Goal: Task Accomplishment & Management: Complete application form

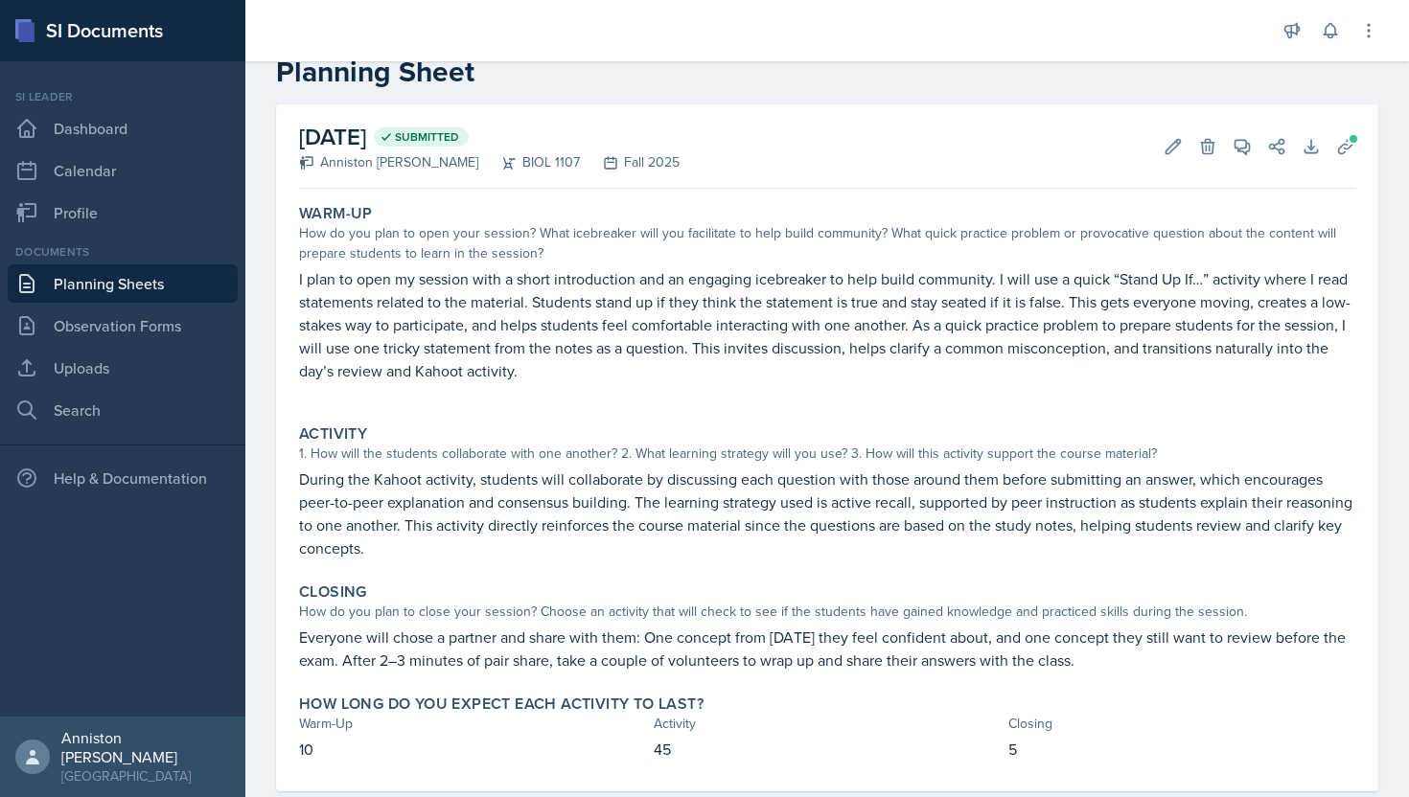
scroll to position [86, 0]
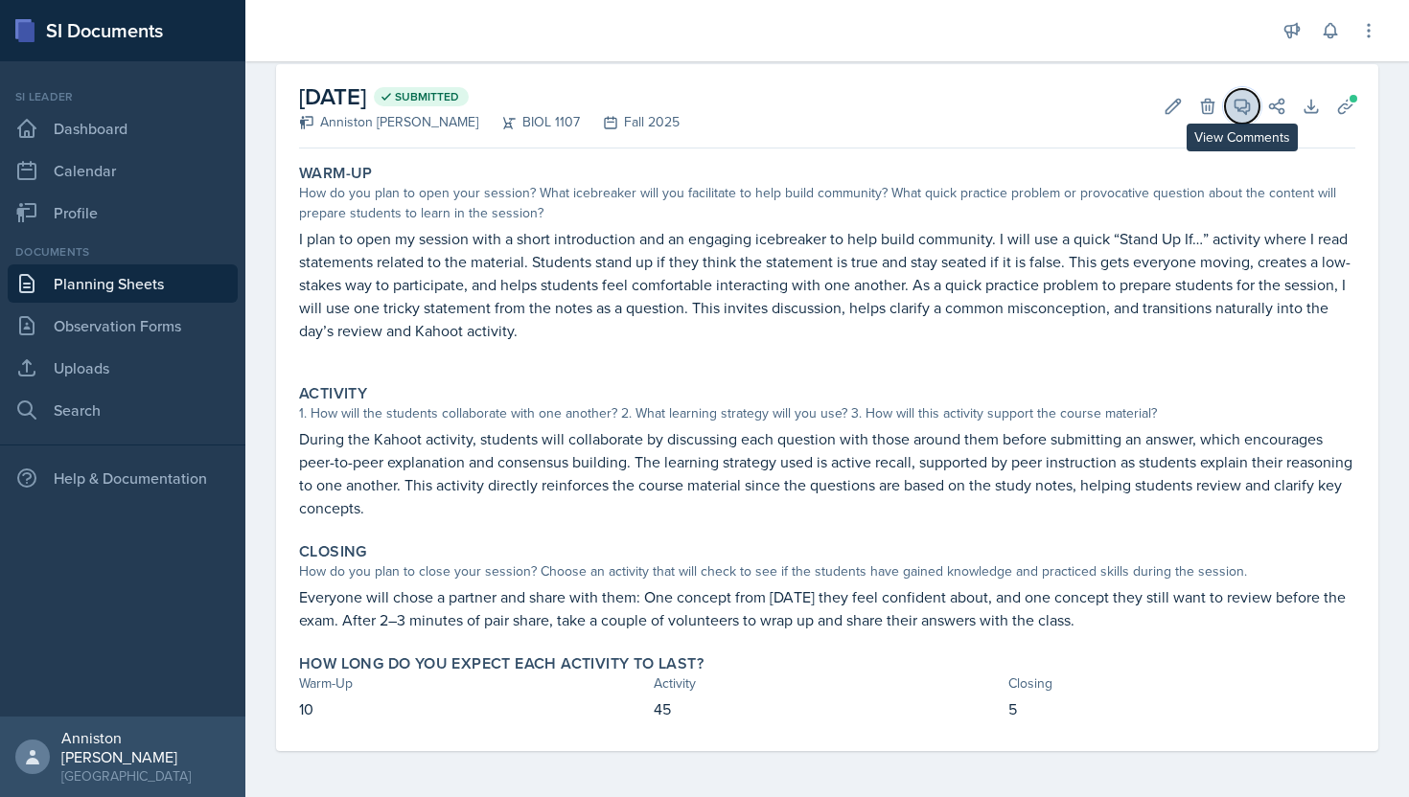
click at [1238, 106] on icon at bounding box center [1243, 107] width 14 height 14
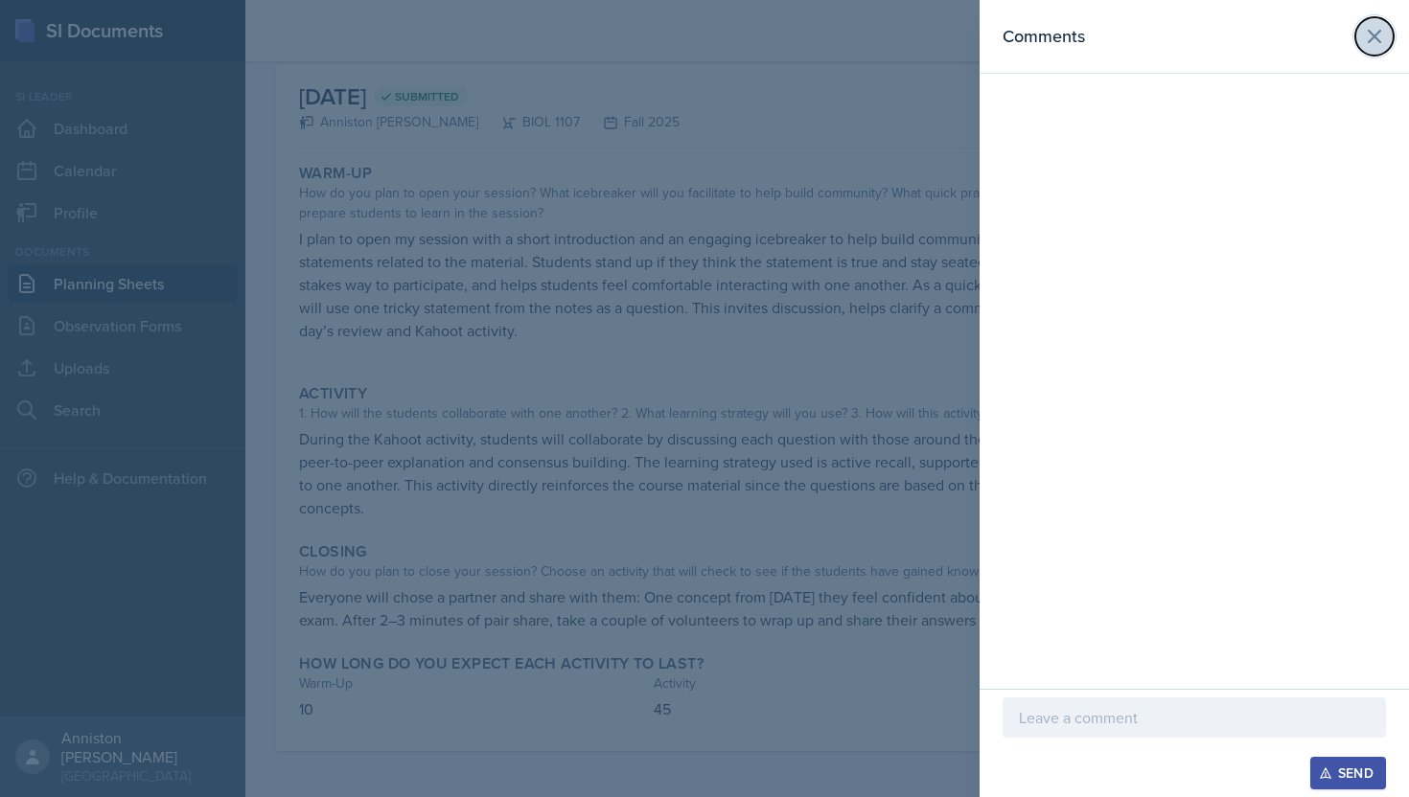
click at [1375, 26] on icon at bounding box center [1374, 36] width 23 height 23
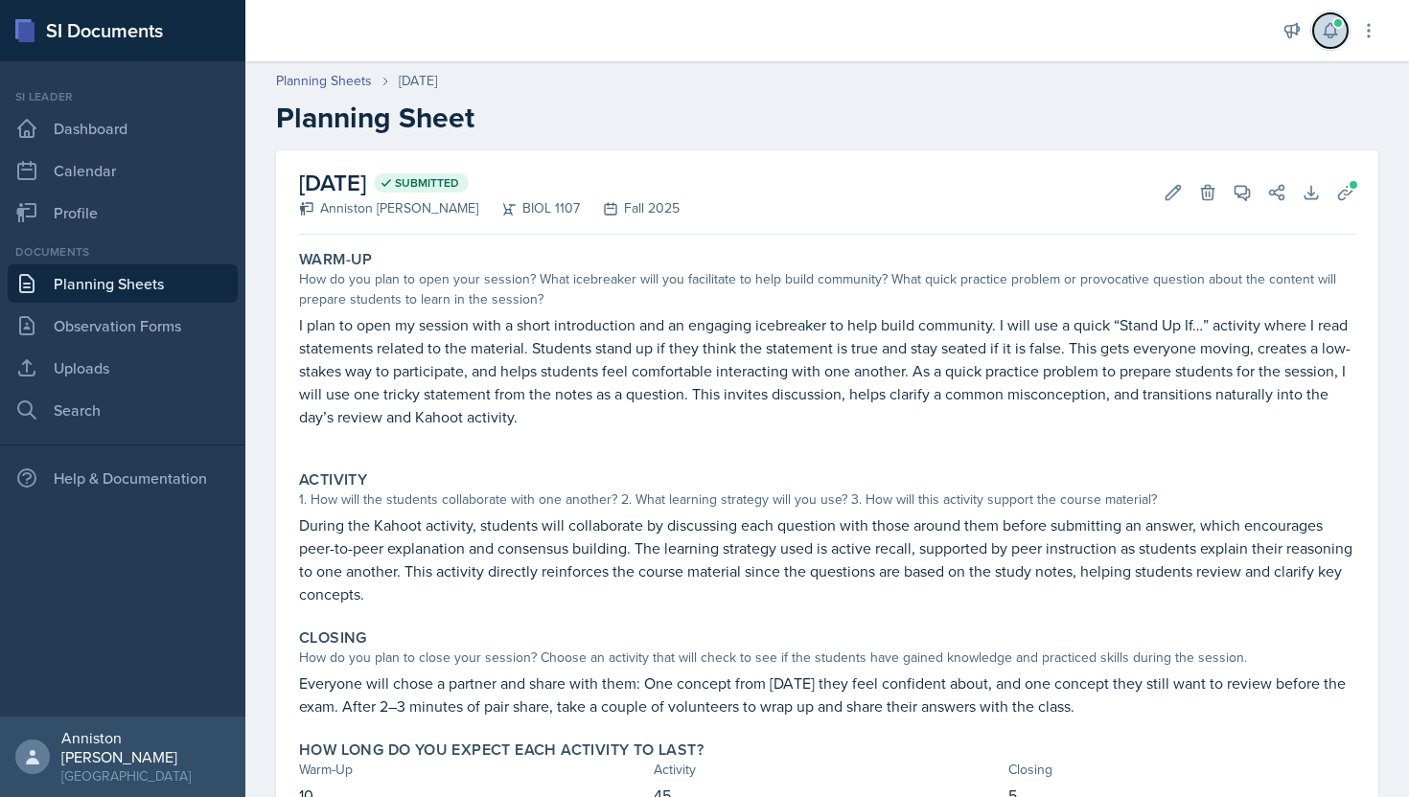
click at [1333, 17] on button at bounding box center [1330, 30] width 35 height 35
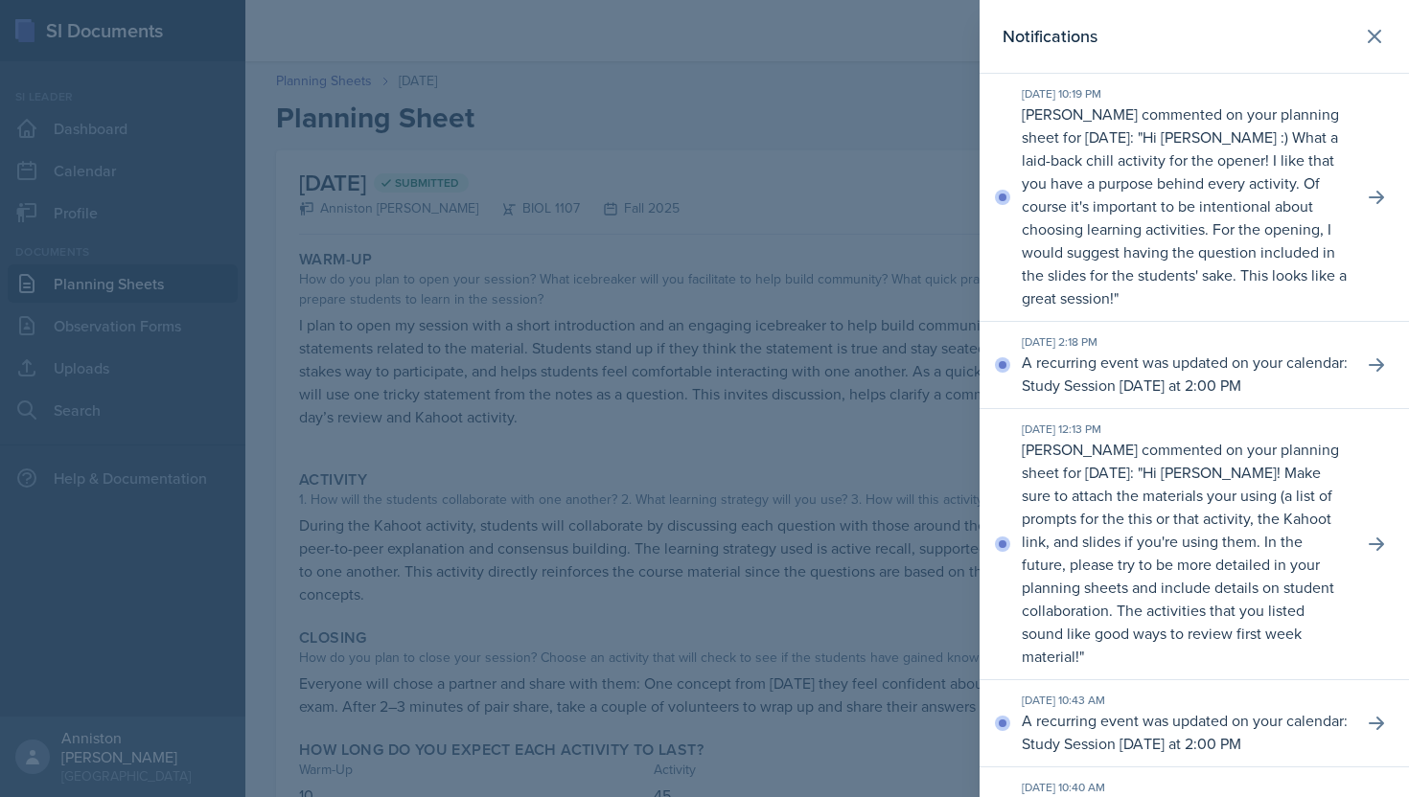
click at [913, 196] on div at bounding box center [704, 398] width 1409 height 797
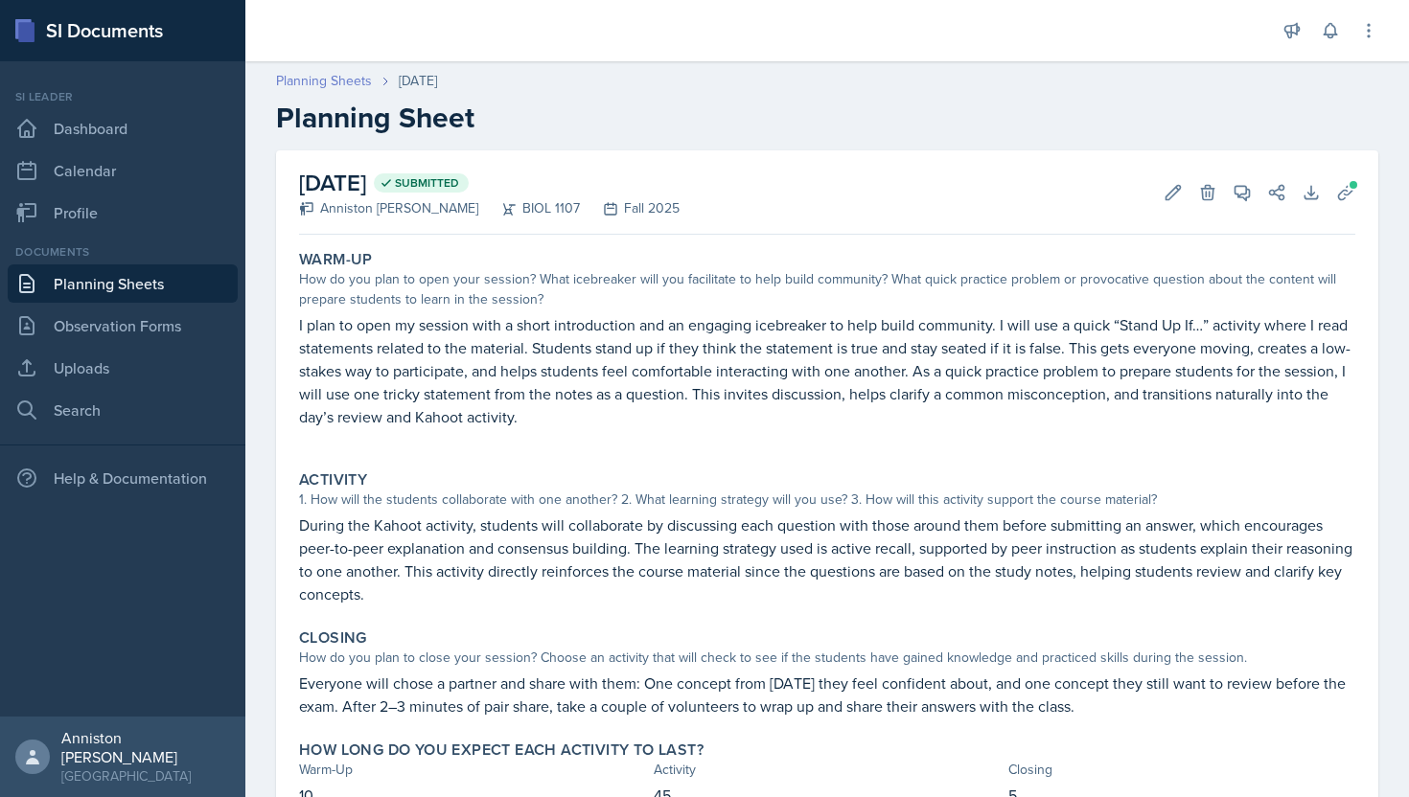
click at [324, 87] on link "Planning Sheets" at bounding box center [324, 81] width 96 height 20
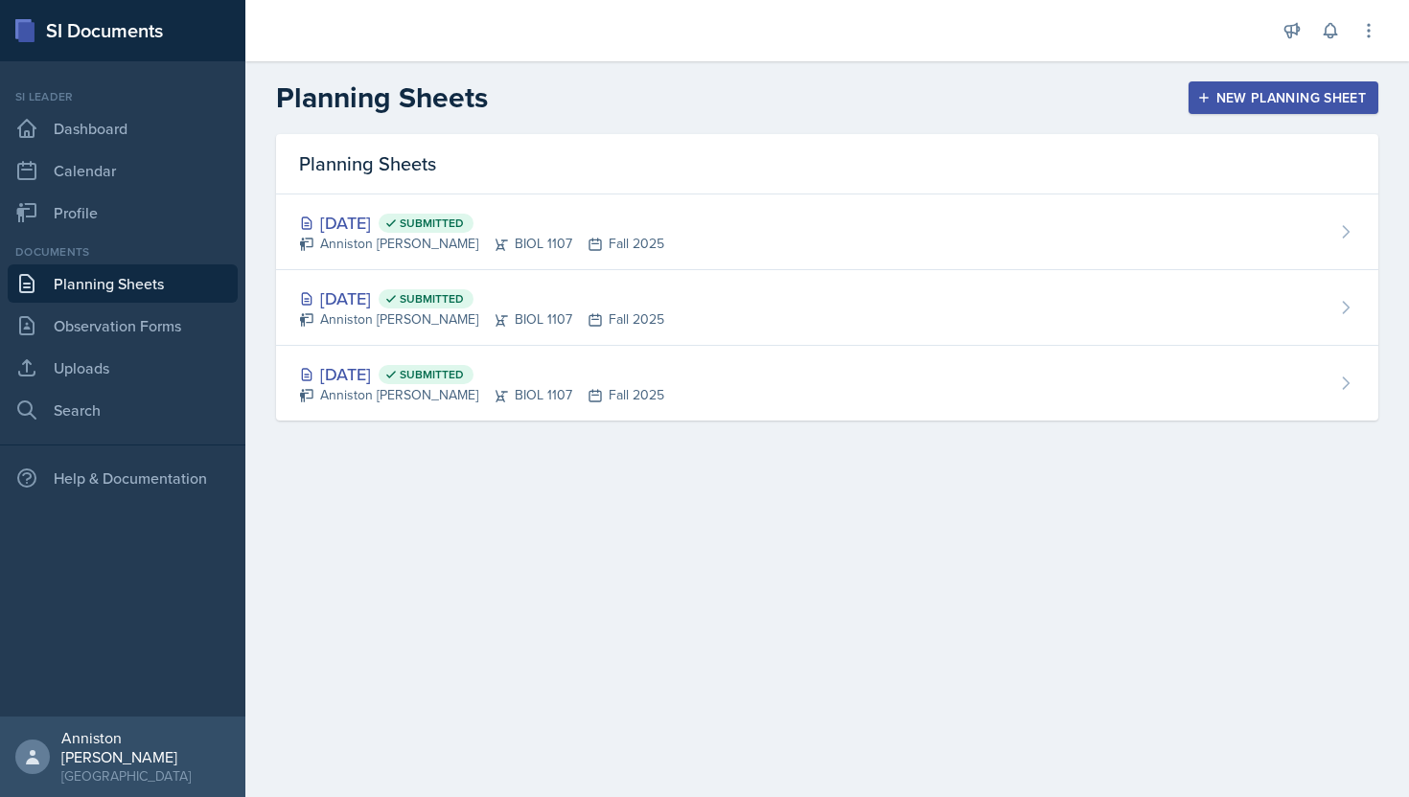
click at [1238, 98] on div "New Planning Sheet" at bounding box center [1283, 97] width 165 height 15
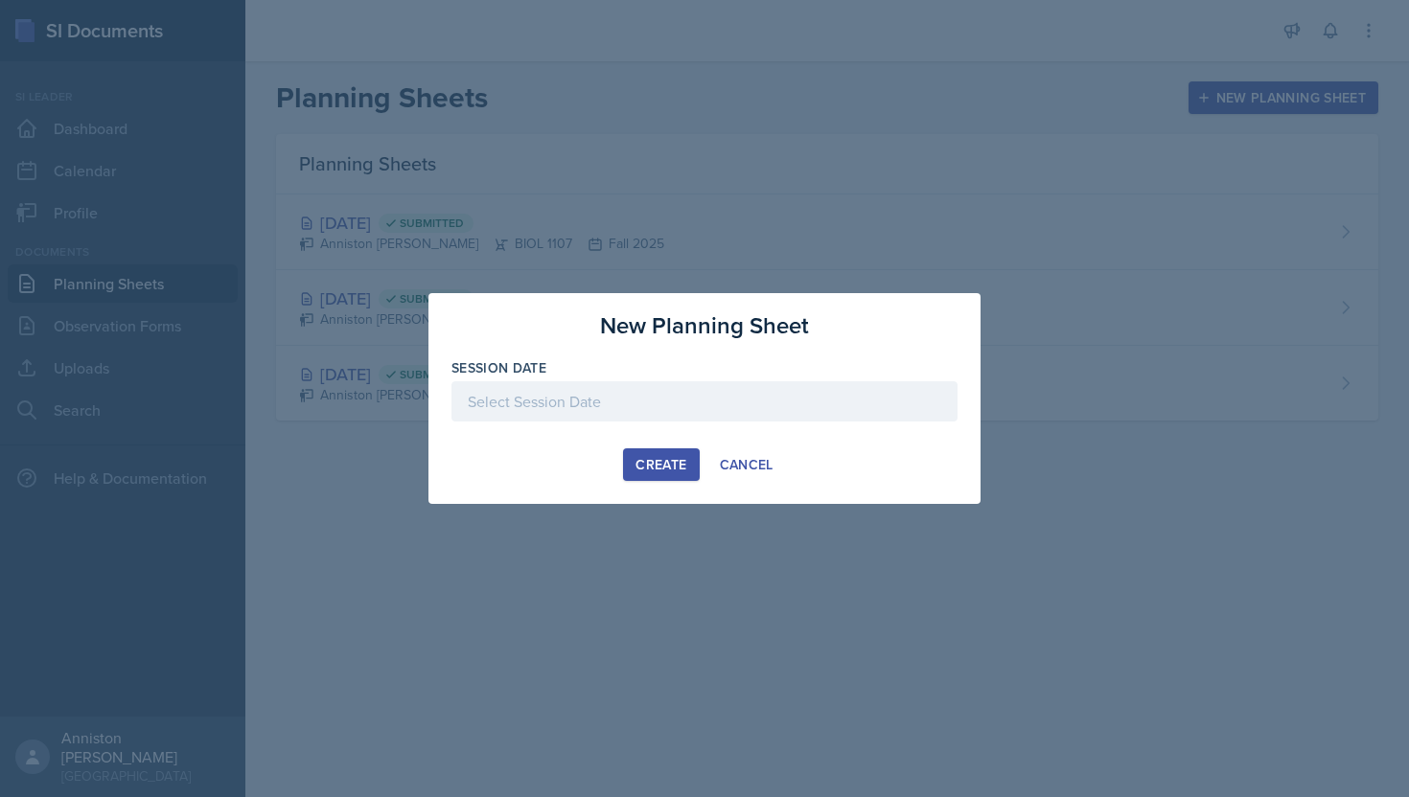
click at [844, 388] on div at bounding box center [704, 401] width 506 height 40
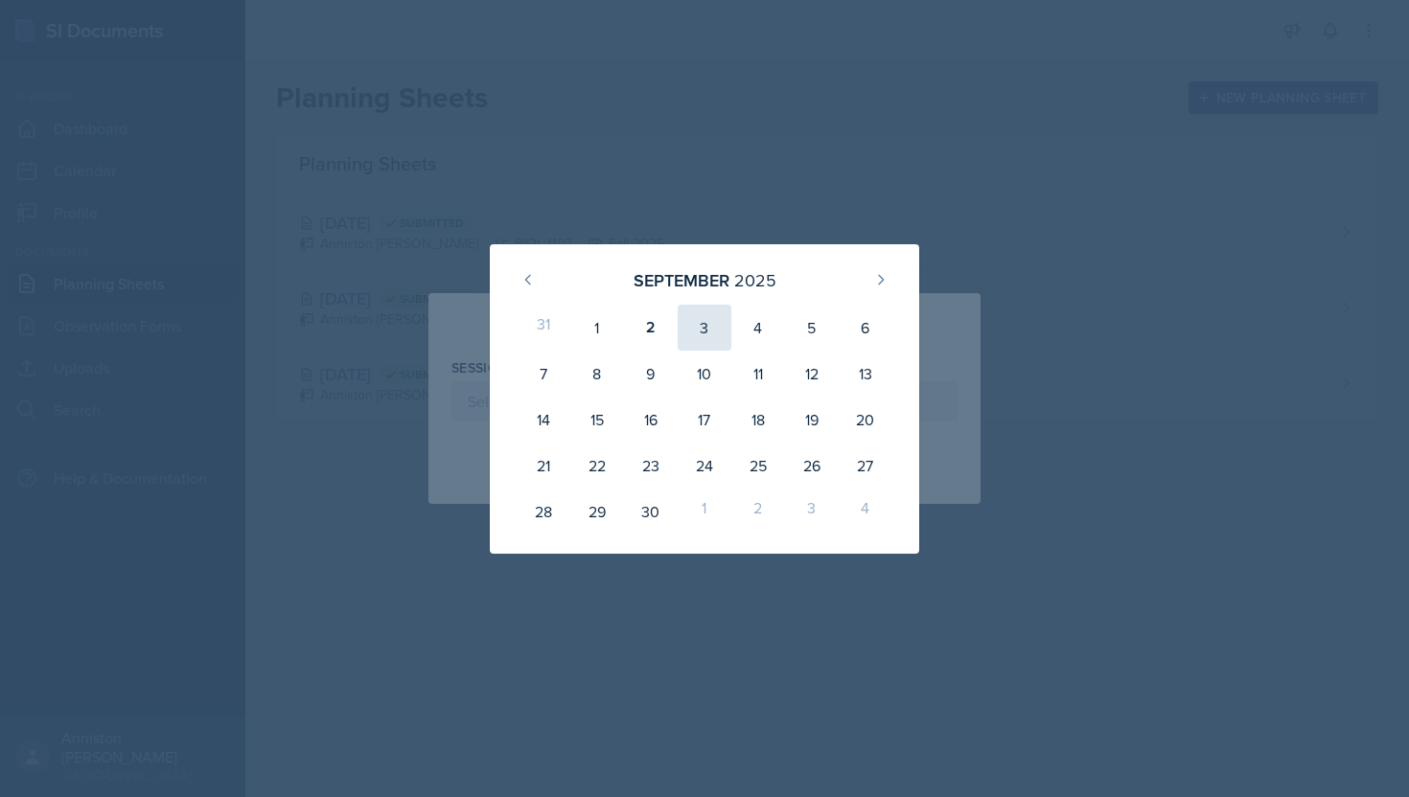
click at [700, 332] on div "3" at bounding box center [705, 328] width 54 height 46
type input "[DATE]"
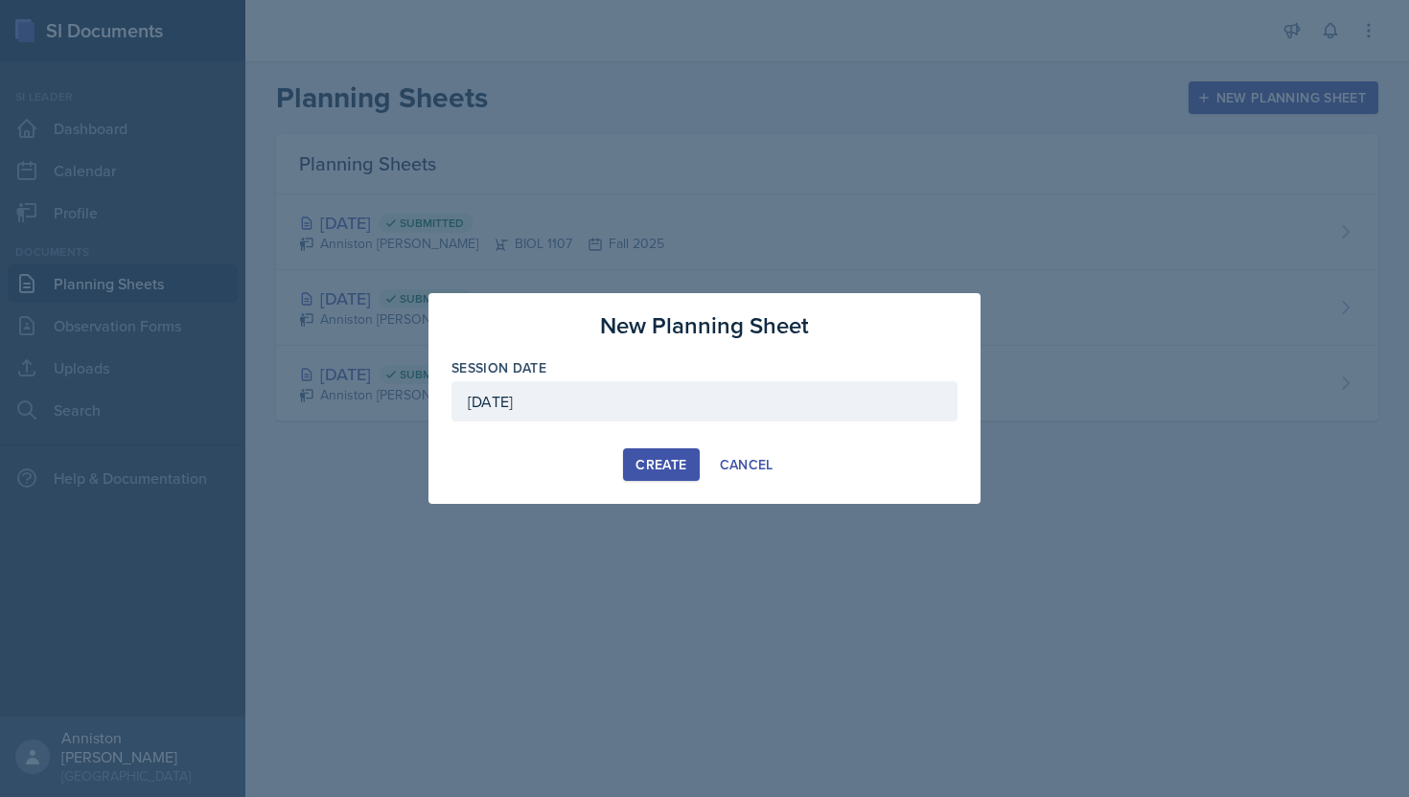
click at [682, 469] on div "Create" at bounding box center [661, 464] width 51 height 15
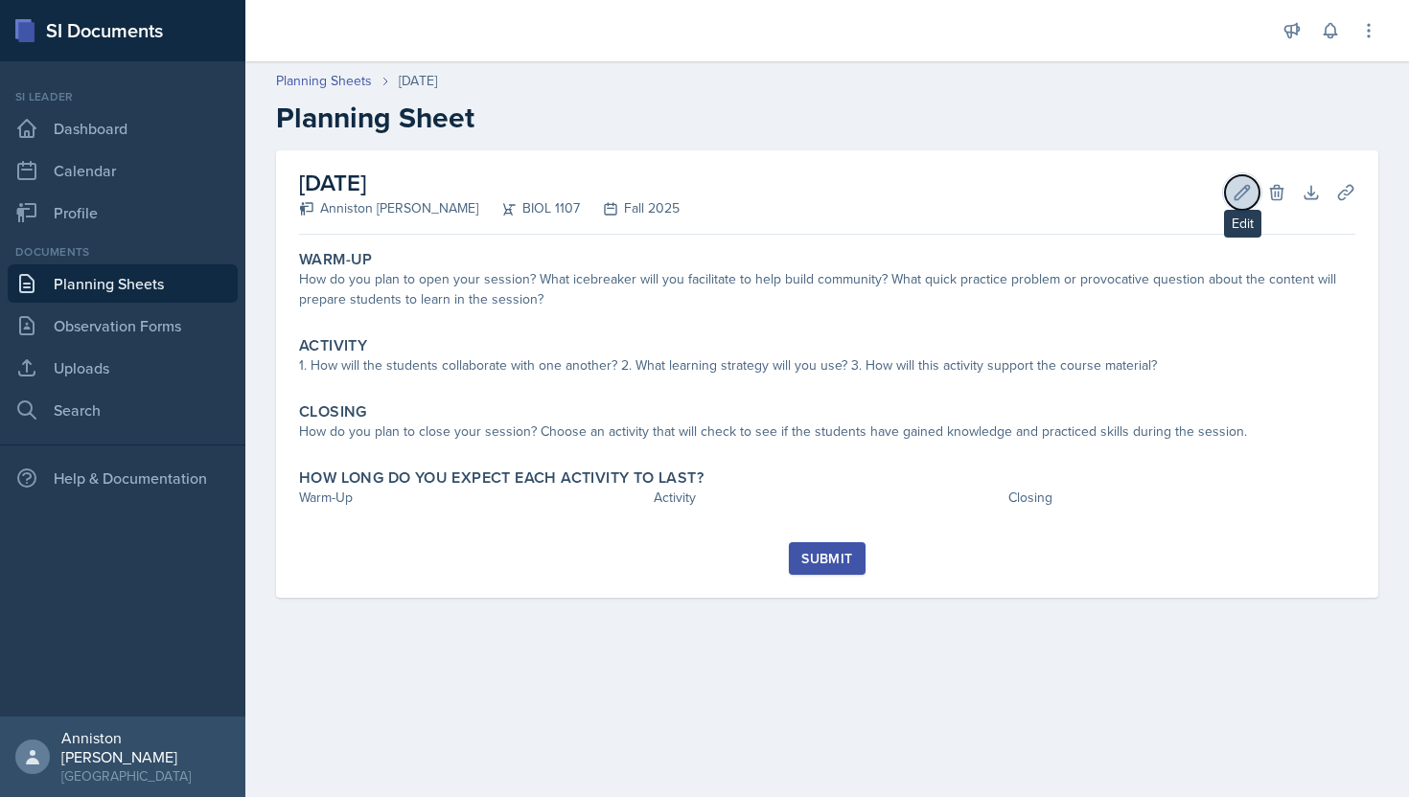
click at [1238, 195] on icon at bounding box center [1242, 192] width 19 height 19
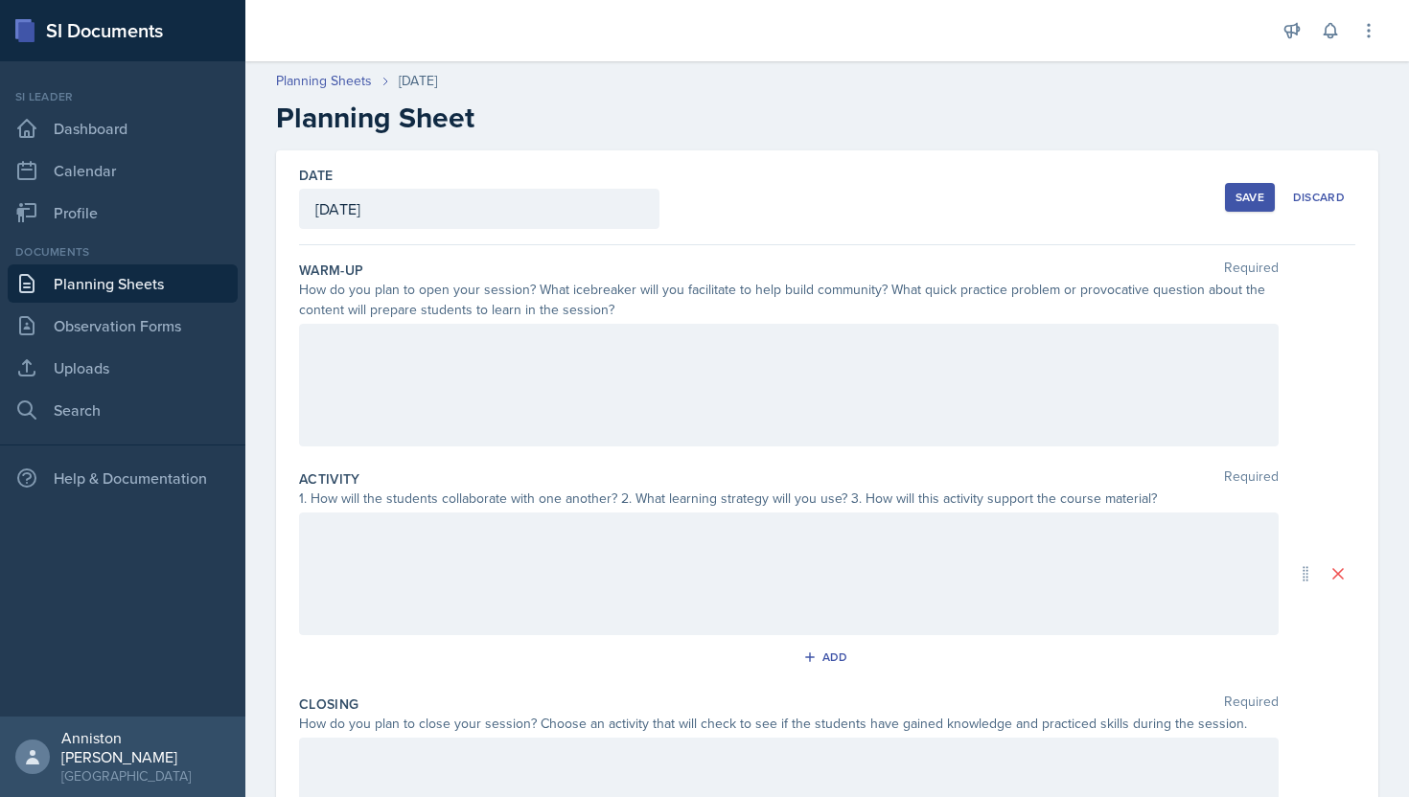
click at [891, 407] on div at bounding box center [789, 385] width 980 height 123
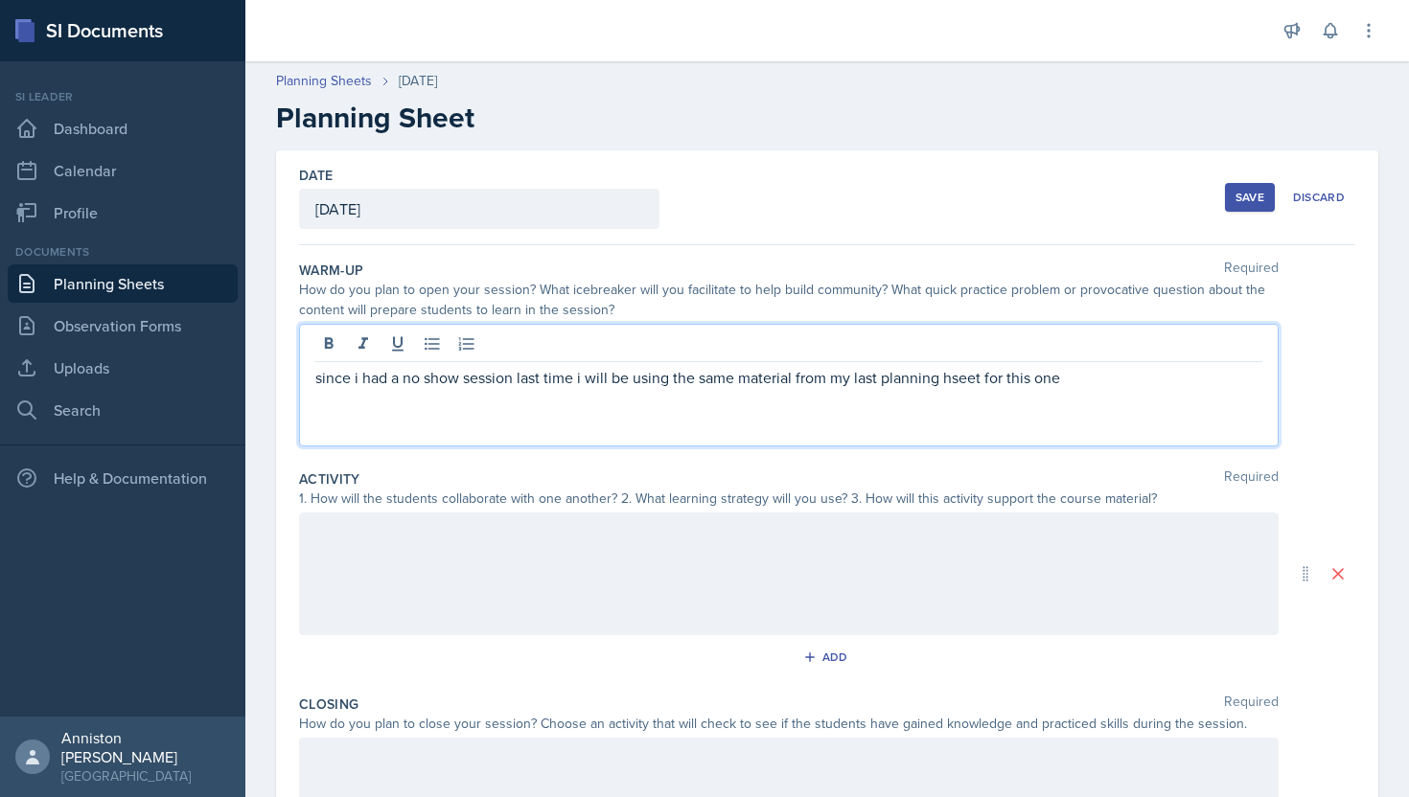
click at [952, 383] on p "since i had a no show session last time i will be using the same material from …" at bounding box center [788, 377] width 947 height 23
click at [1138, 376] on p "since i had a no show session last time i will be using the same material from …" at bounding box center [788, 377] width 947 height 23
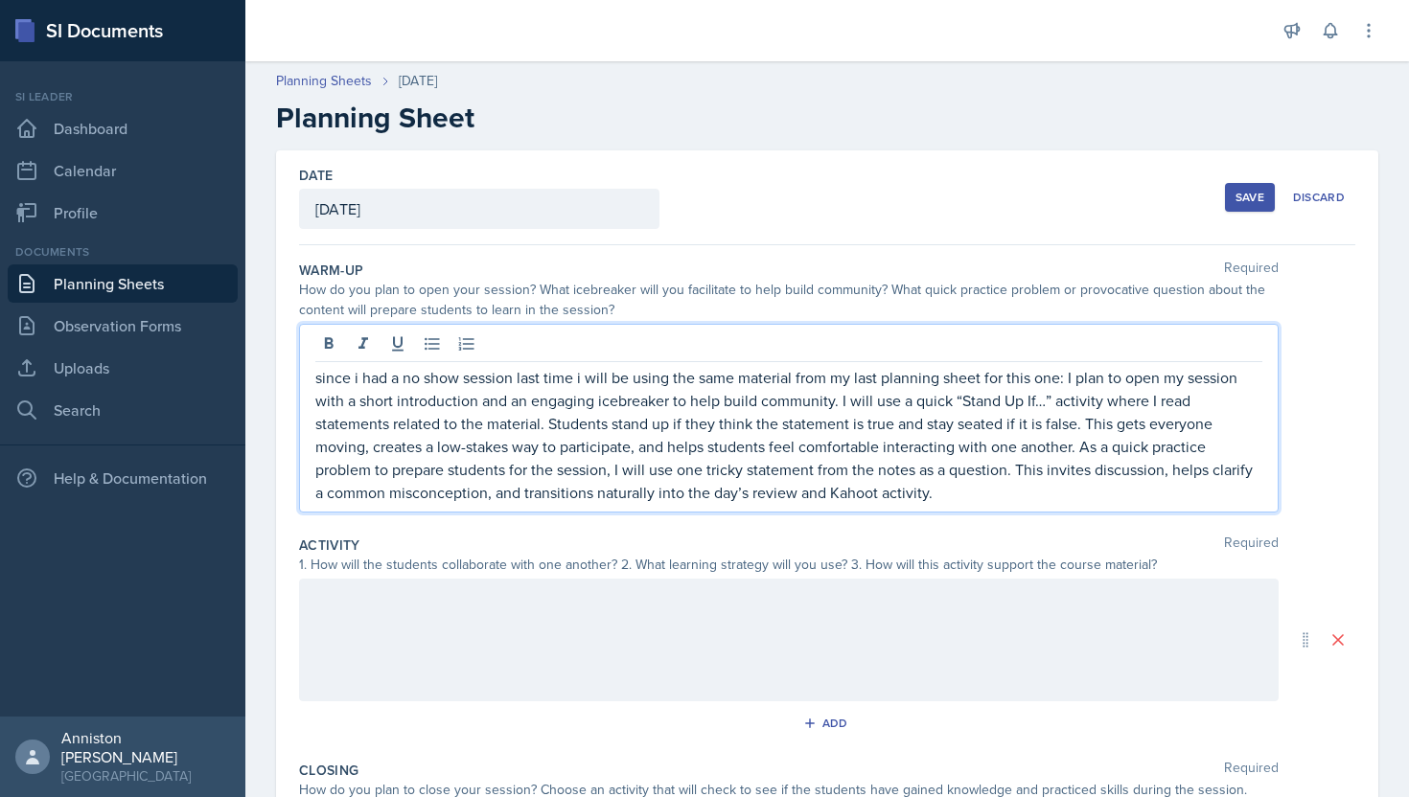
click at [528, 639] on div at bounding box center [789, 640] width 980 height 123
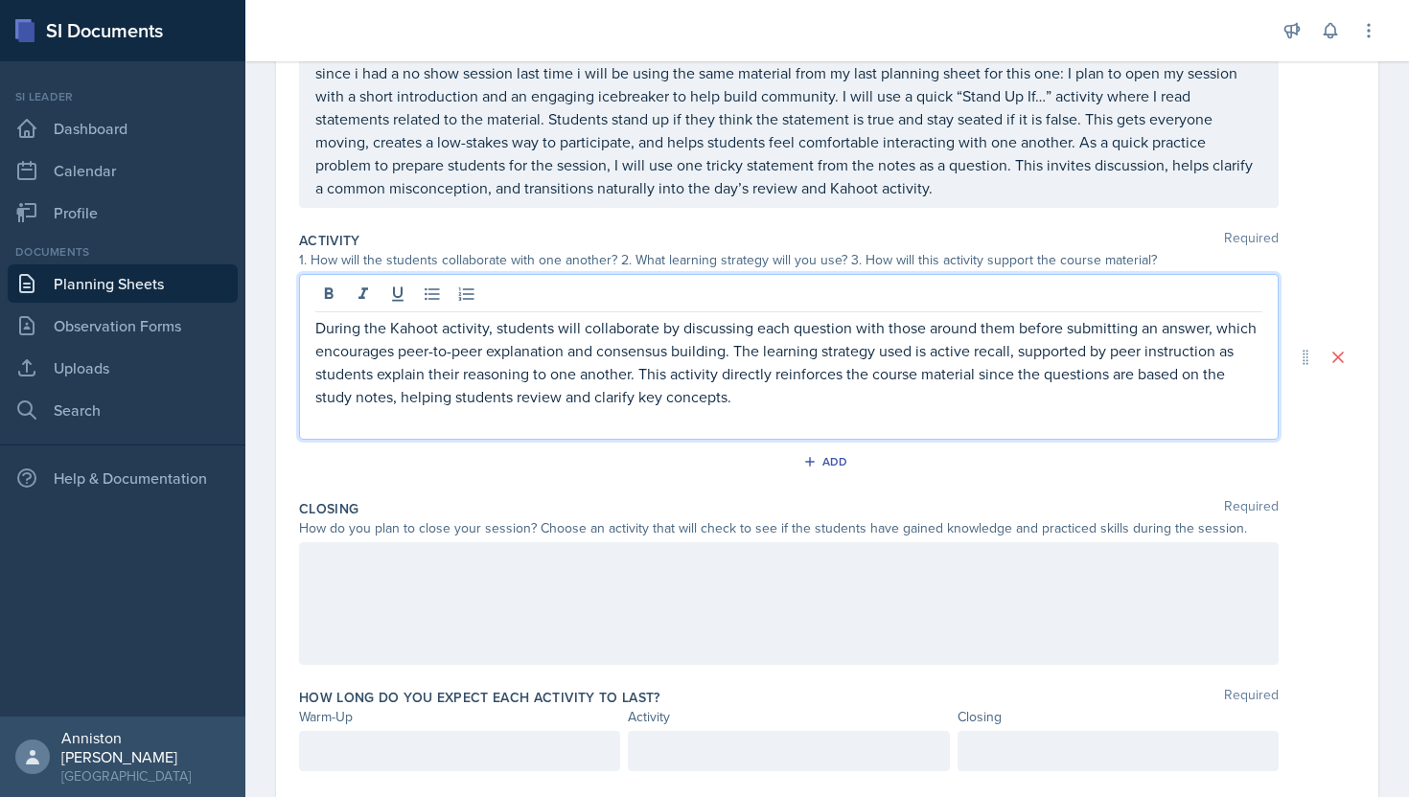
click at [528, 639] on div at bounding box center [789, 604] width 980 height 123
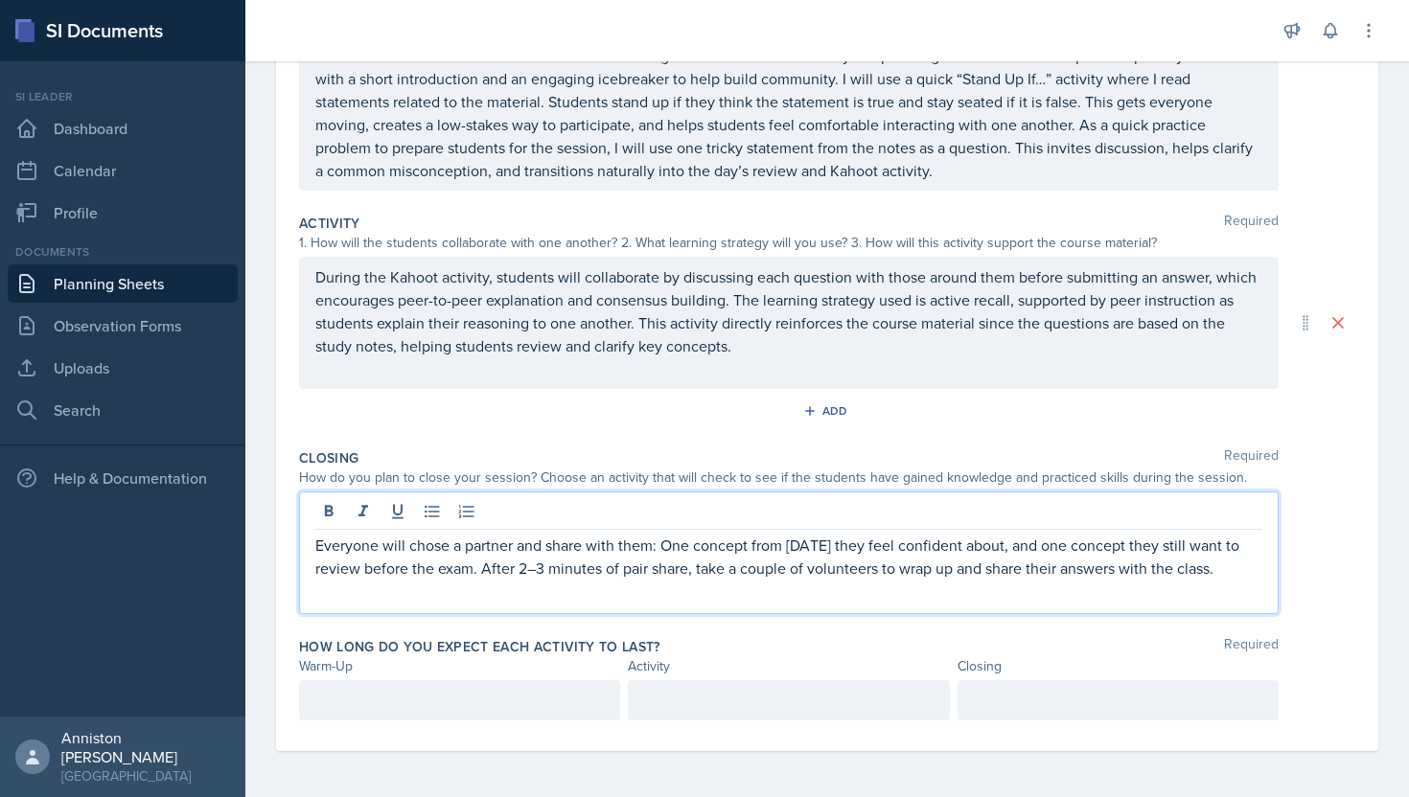
click at [515, 702] on div at bounding box center [459, 701] width 321 height 40
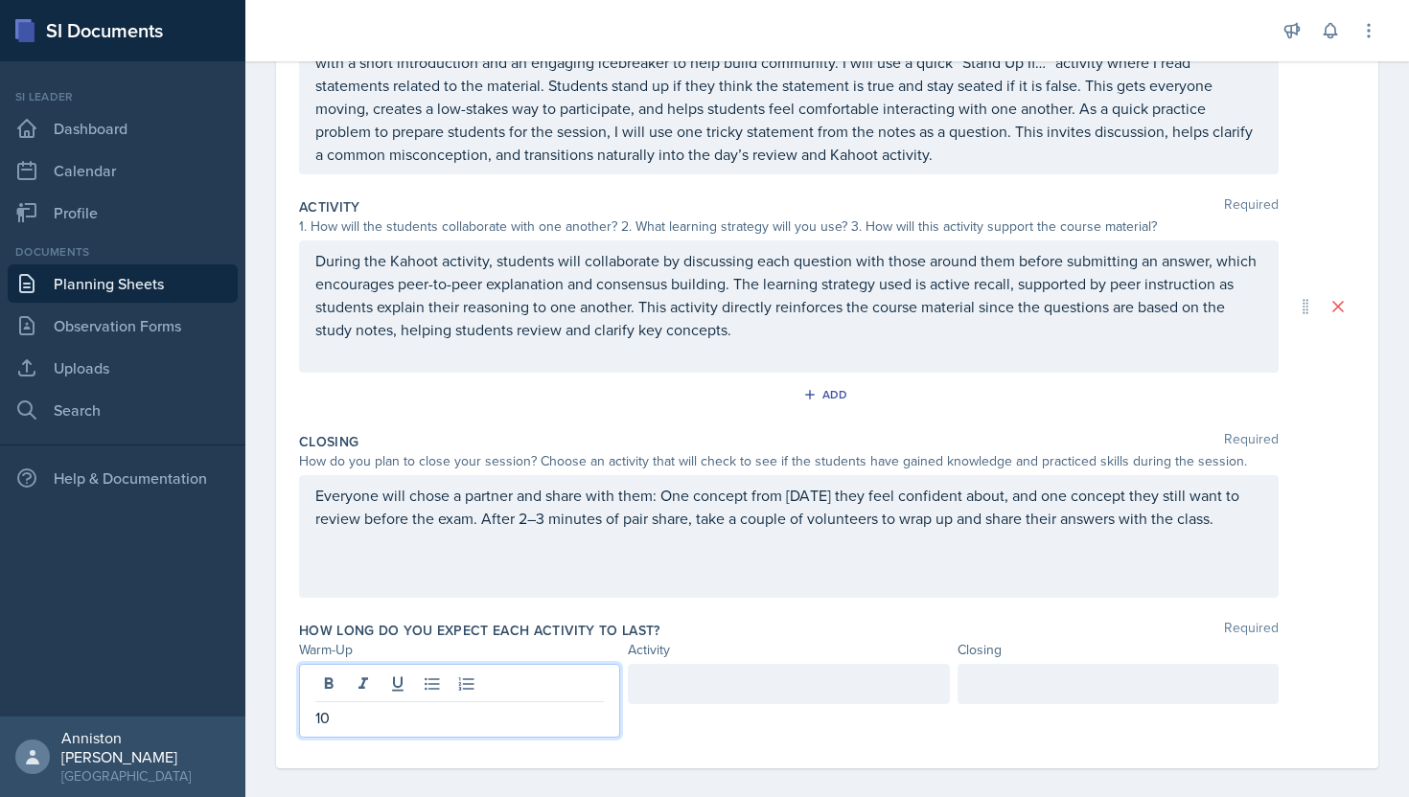
click at [758, 691] on div at bounding box center [788, 684] width 321 height 40
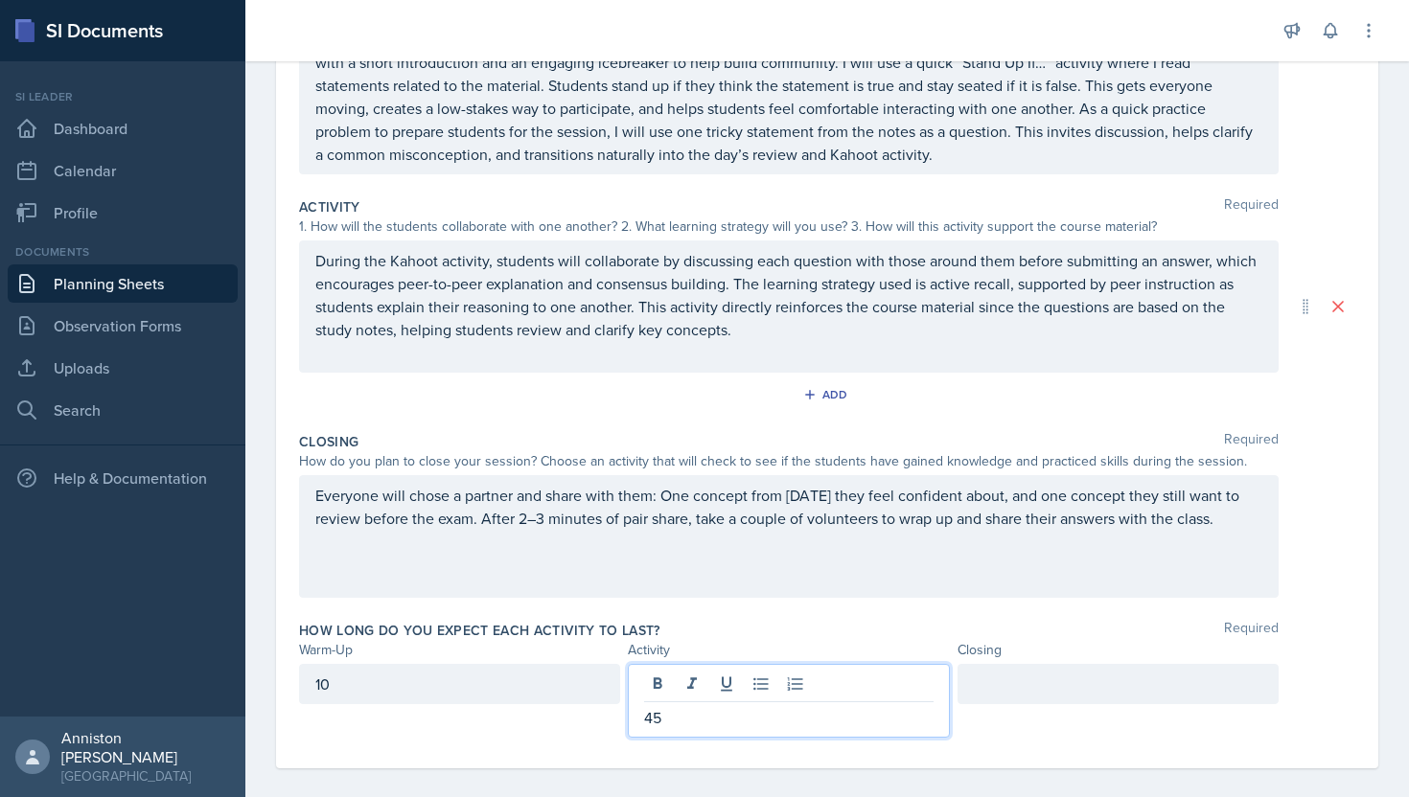
click at [1070, 683] on div at bounding box center [1118, 684] width 321 height 40
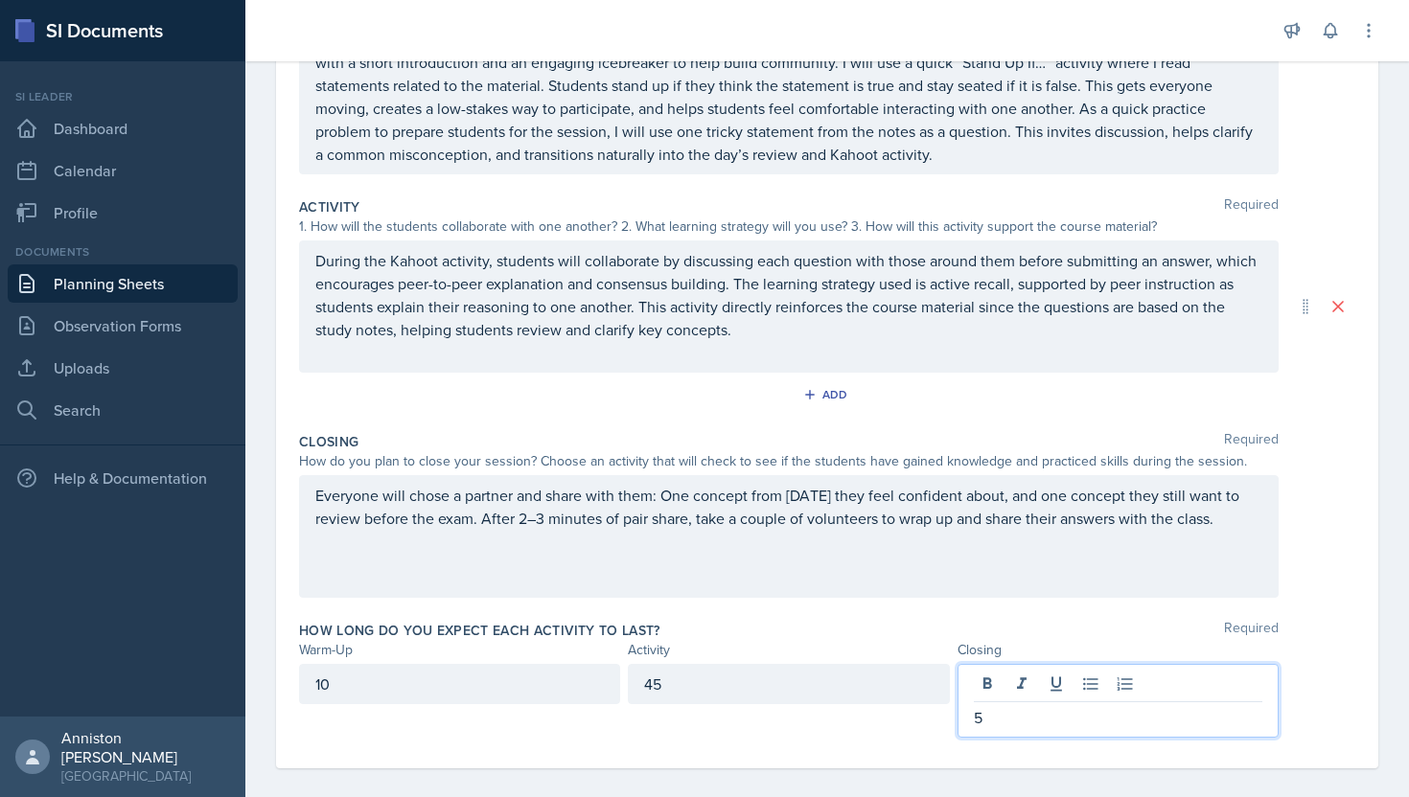
click at [797, 636] on div "How long do you expect each activity to last? Required" at bounding box center [827, 630] width 1056 height 19
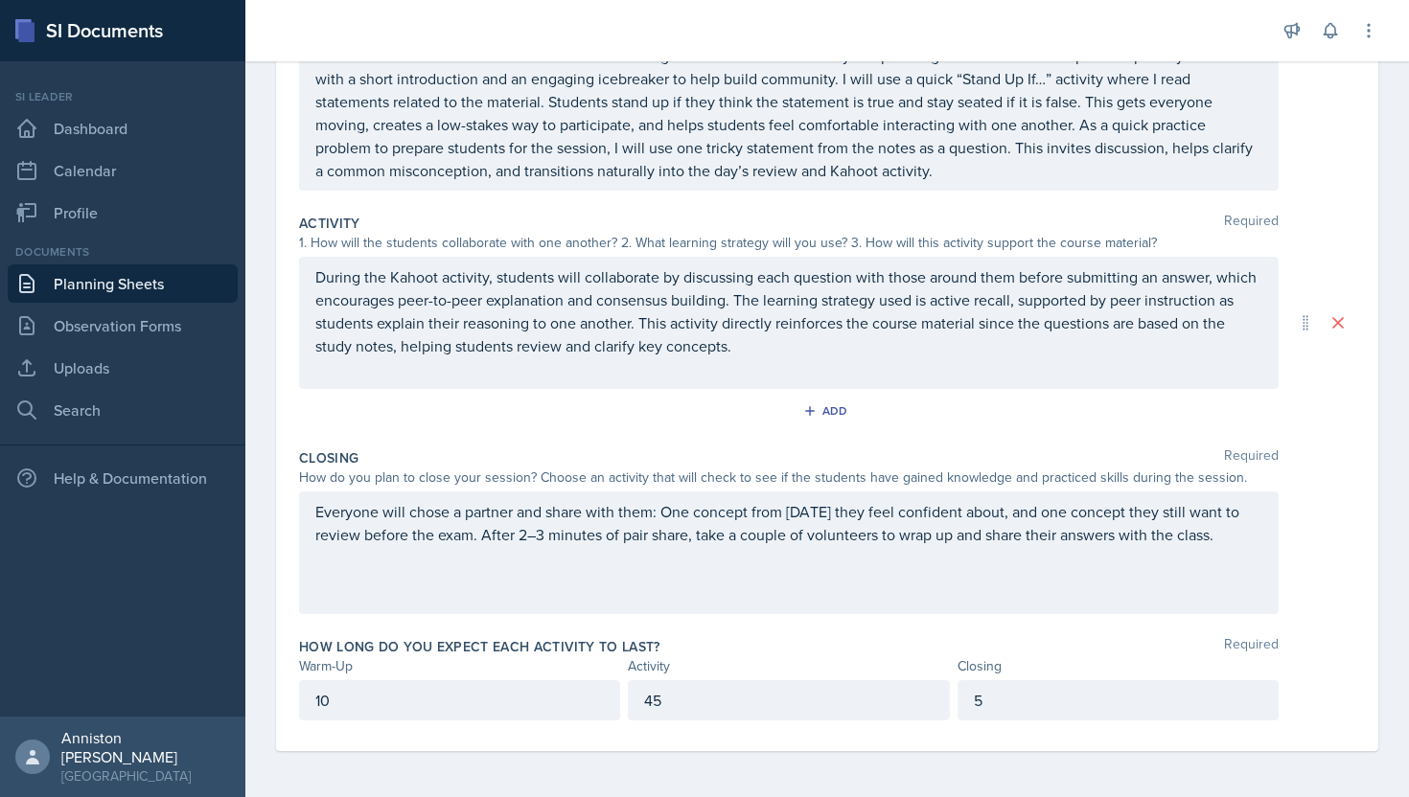
scroll to position [0, 0]
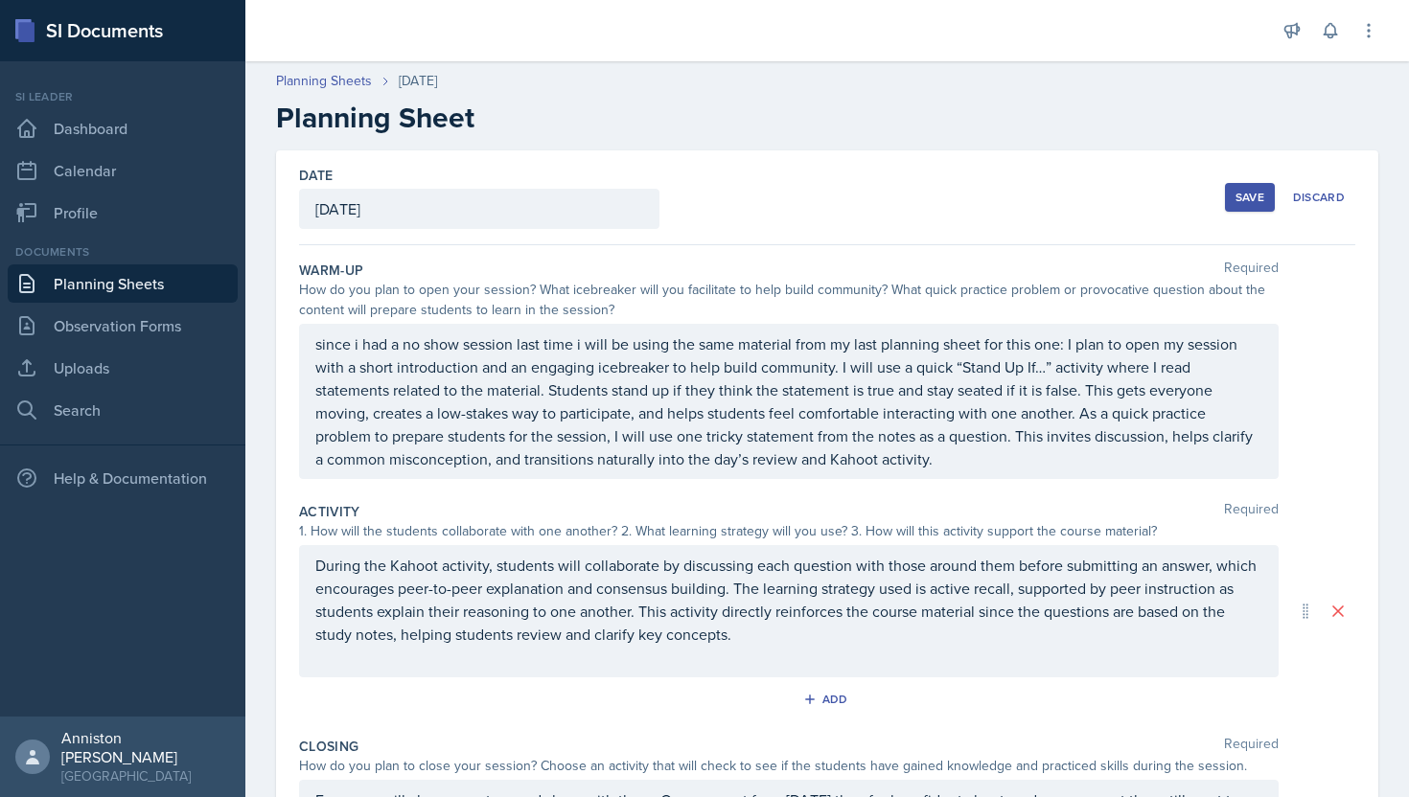
click at [1237, 196] on div "Save" at bounding box center [1250, 197] width 29 height 15
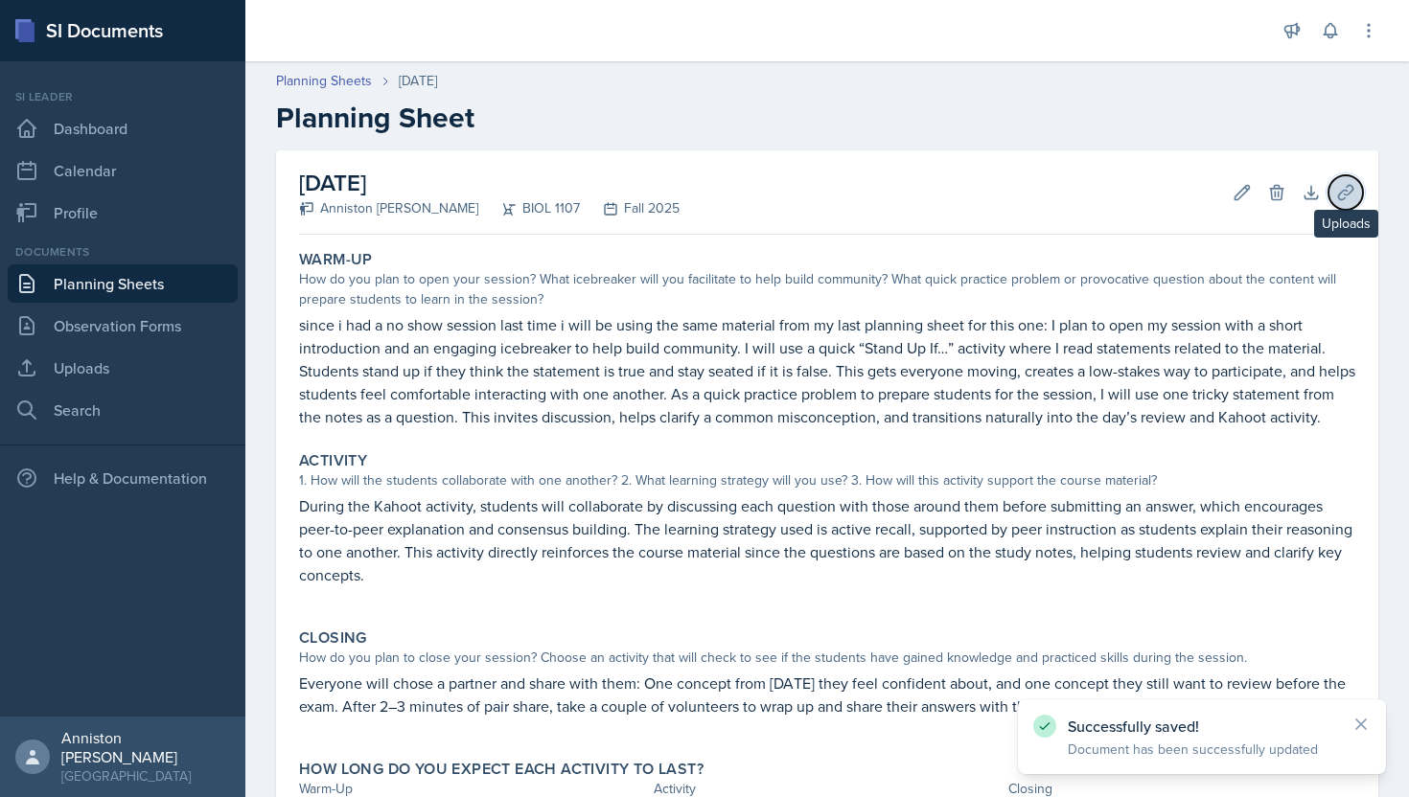
click at [1352, 183] on icon at bounding box center [1345, 192] width 19 height 19
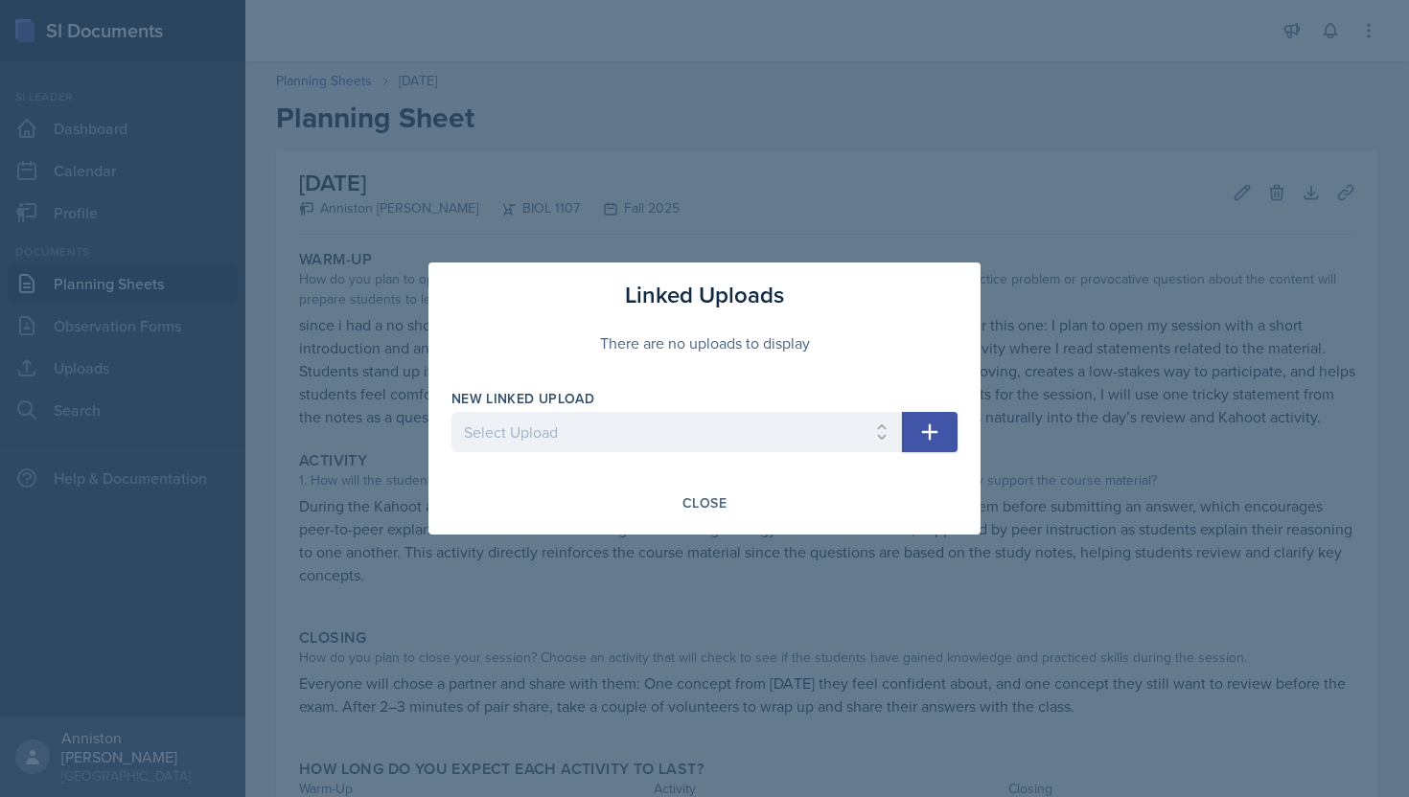
click at [1082, 330] on div at bounding box center [704, 398] width 1409 height 797
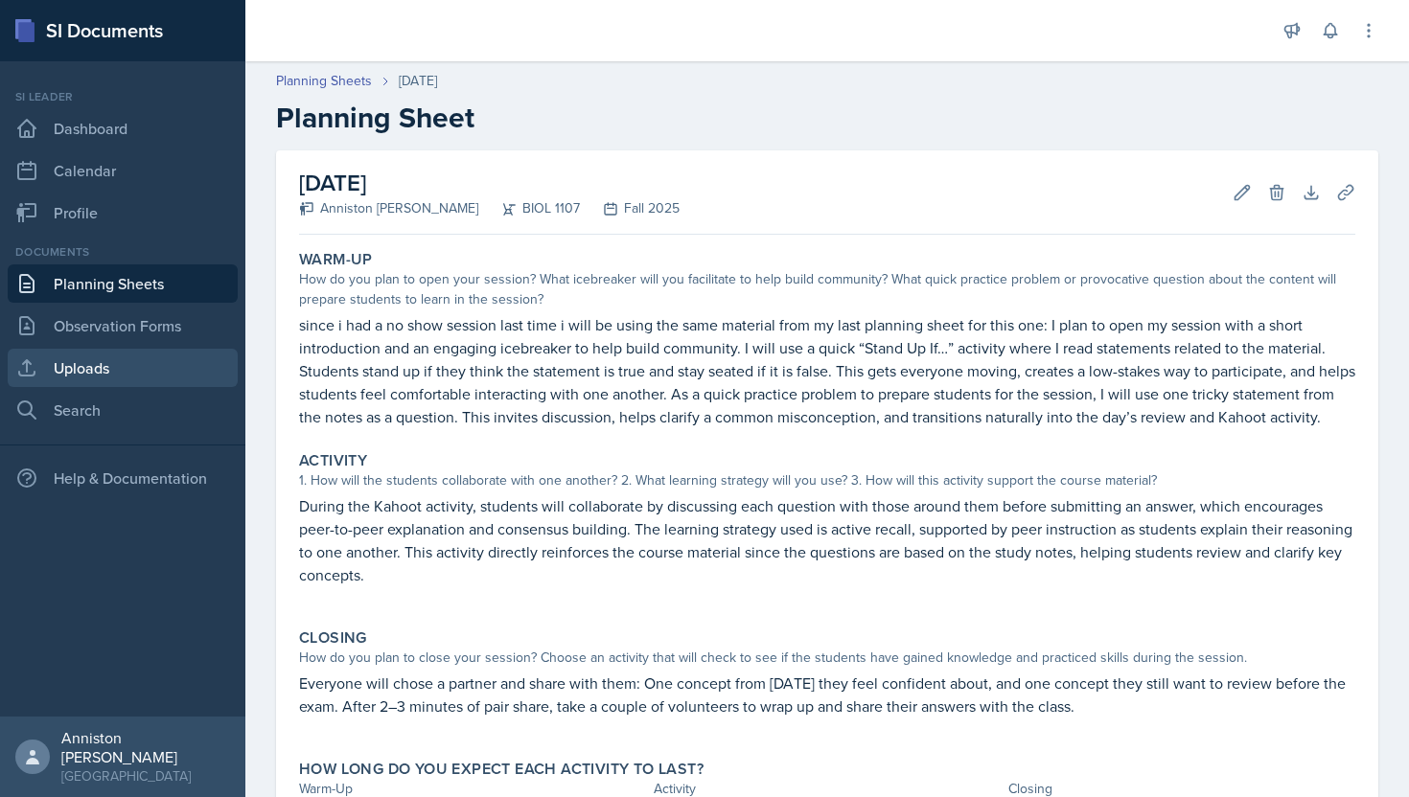
click at [143, 360] on link "Uploads" at bounding box center [123, 368] width 230 height 38
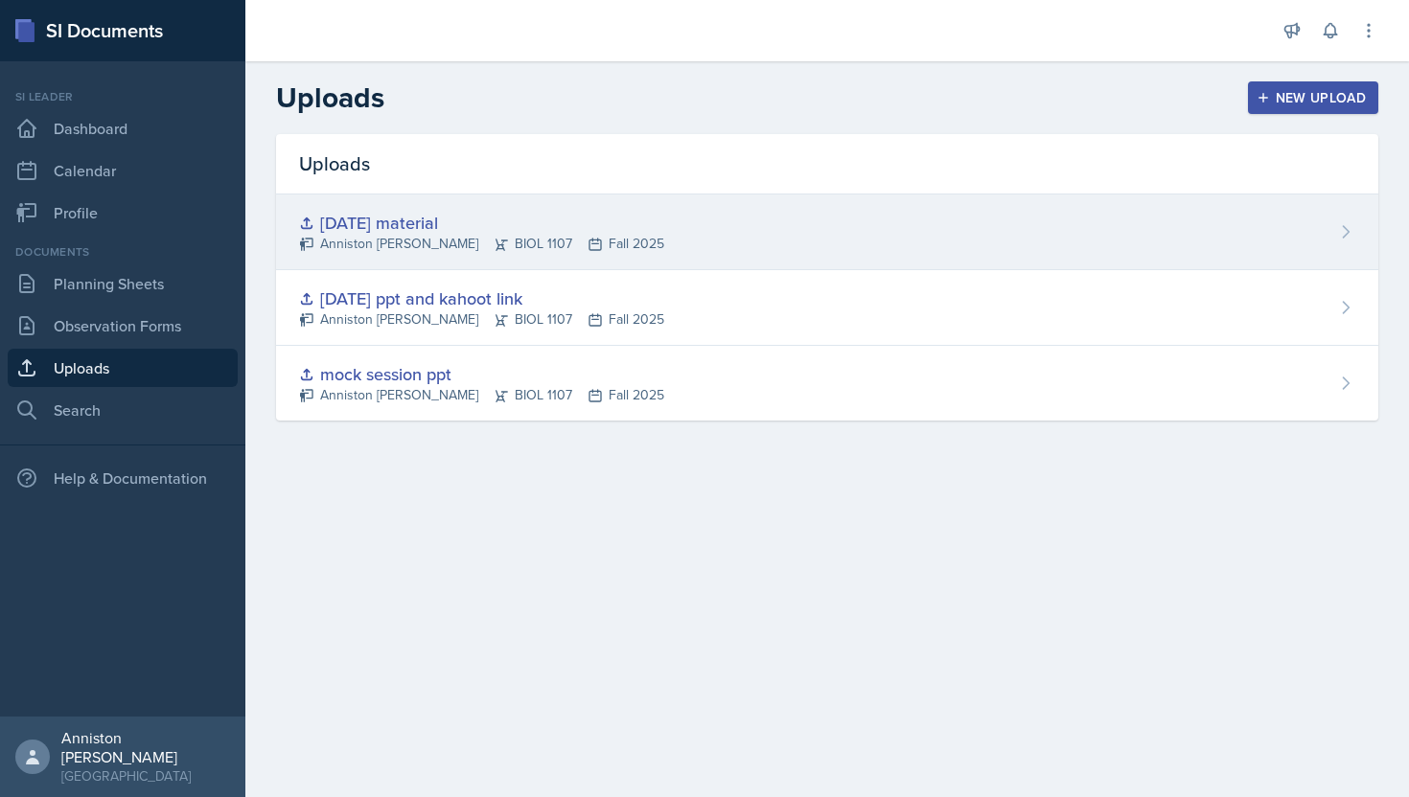
click at [1276, 228] on div "[DATE] material Anniston [PERSON_NAME] BIOL 1107 Fall 2025" at bounding box center [827, 233] width 1102 height 76
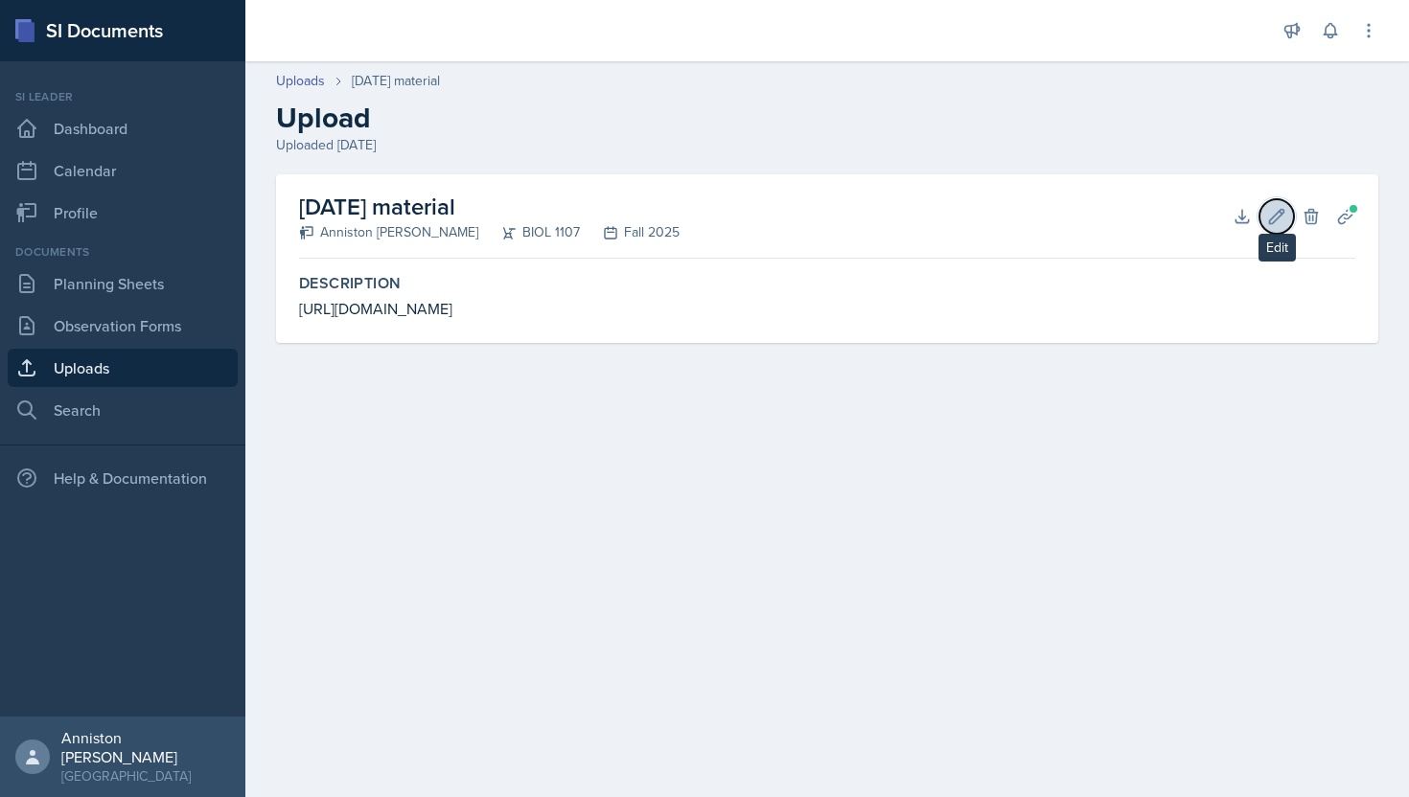
click at [1260, 218] on button "Edit" at bounding box center [1277, 216] width 35 height 35
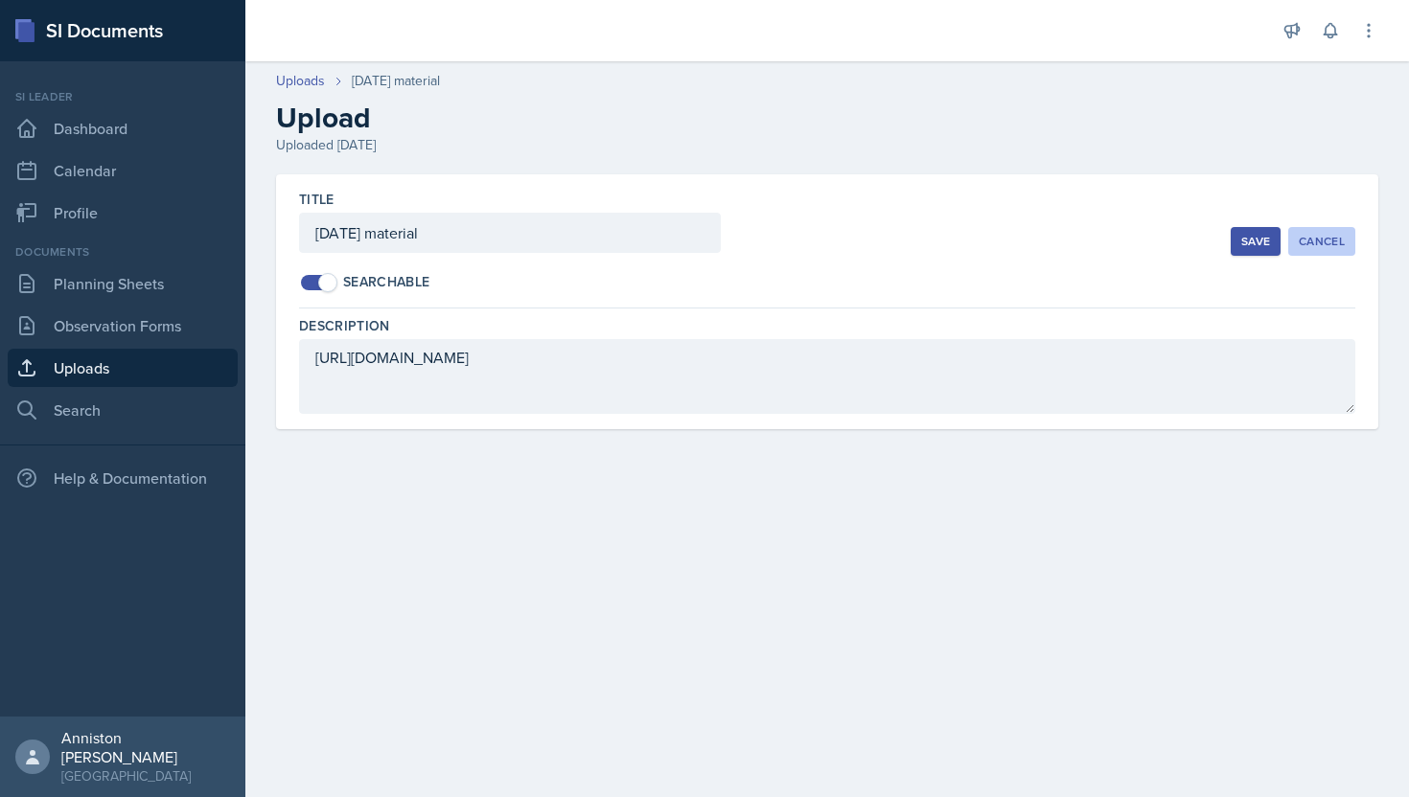
click at [1332, 243] on div "Cancel" at bounding box center [1322, 241] width 46 height 15
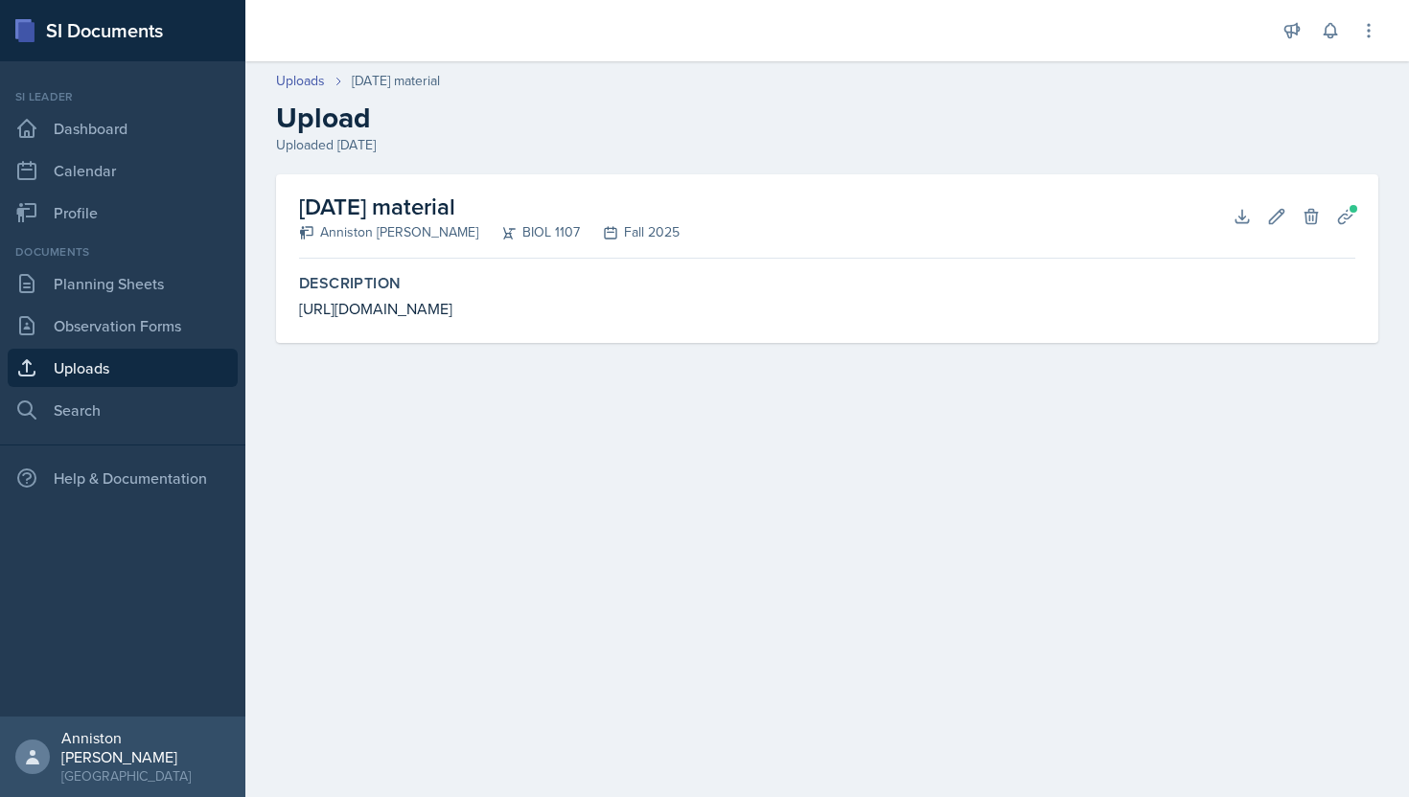
click at [154, 365] on link "Uploads" at bounding box center [123, 368] width 230 height 38
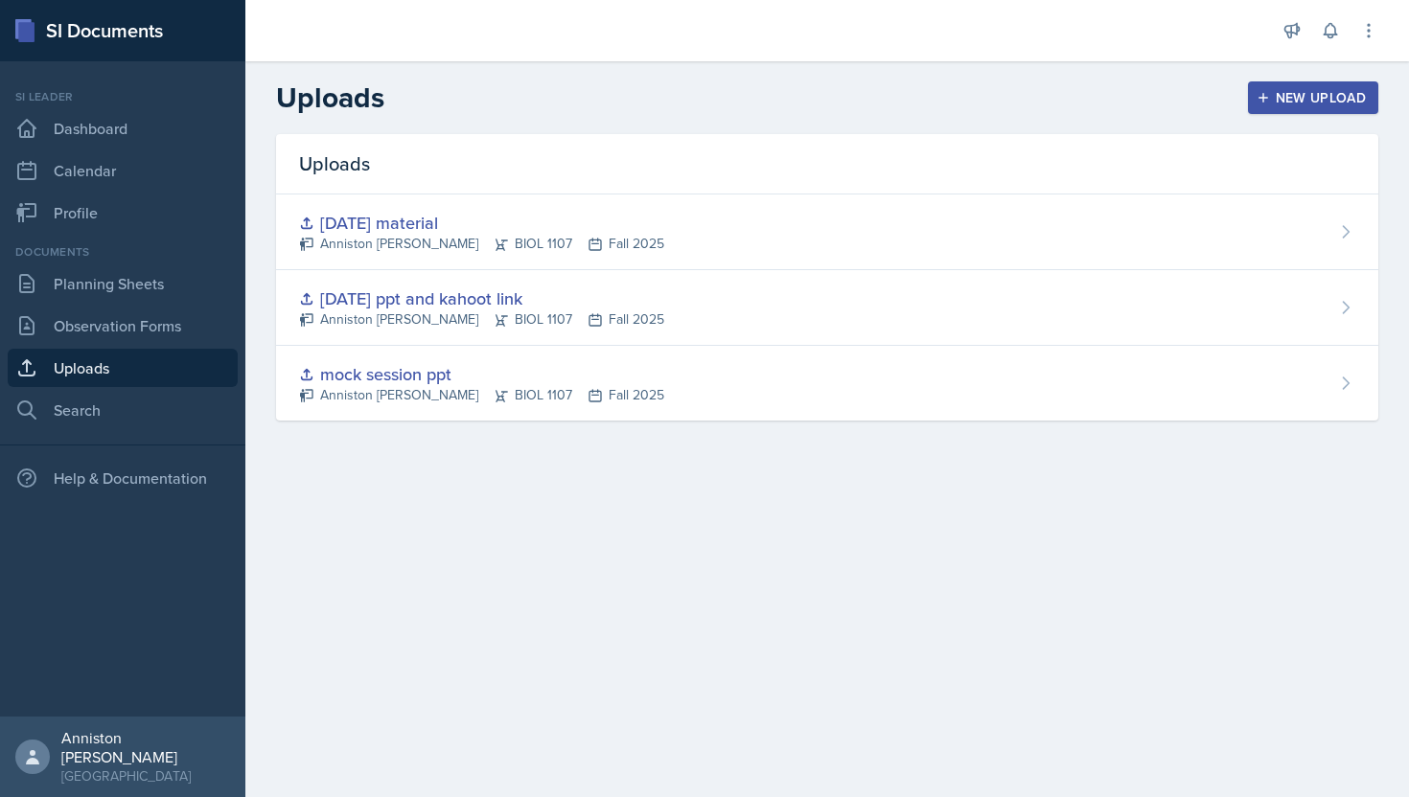
click at [1312, 100] on div "New Upload" at bounding box center [1313, 97] width 106 height 15
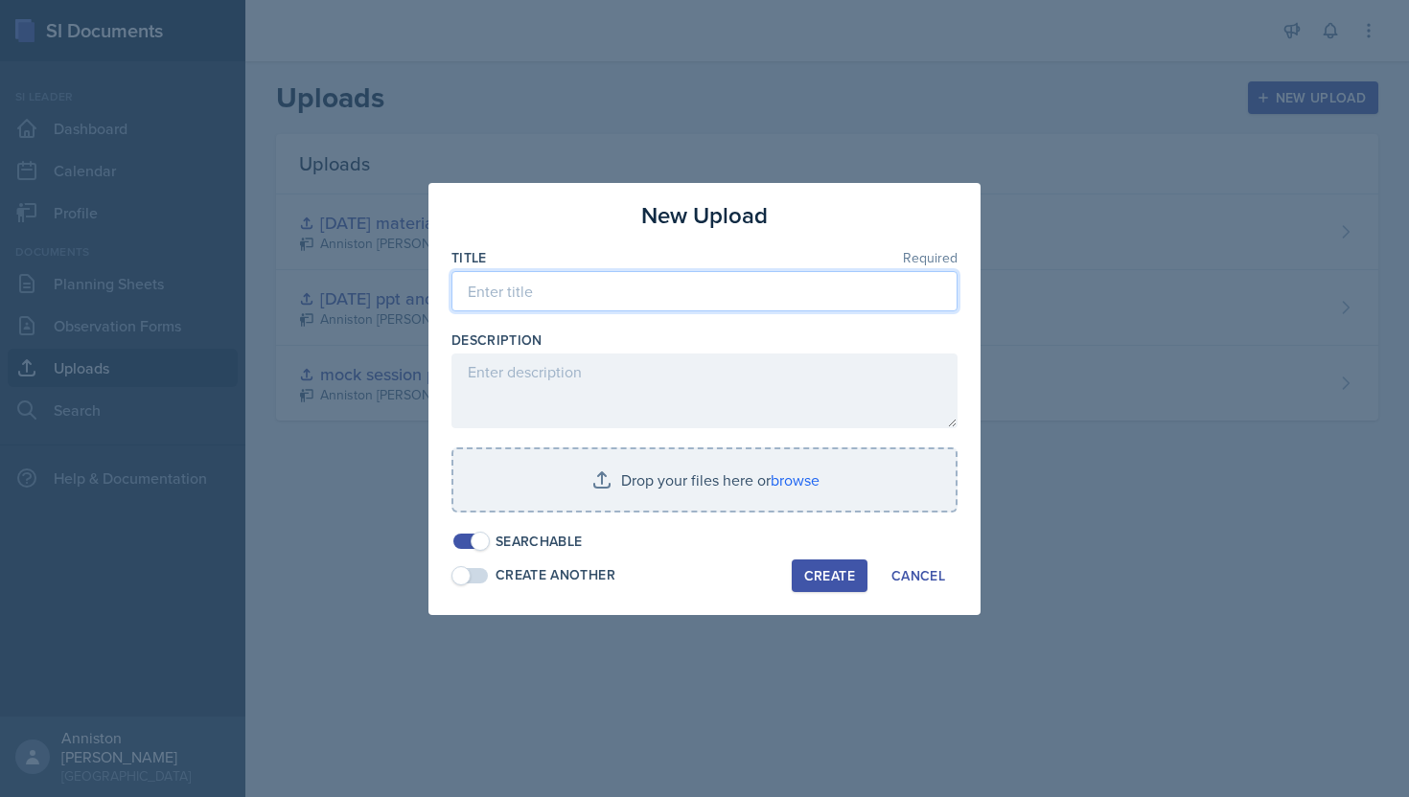
click at [720, 300] on input at bounding box center [704, 291] width 506 height 40
type input "8"
type input "9-3"
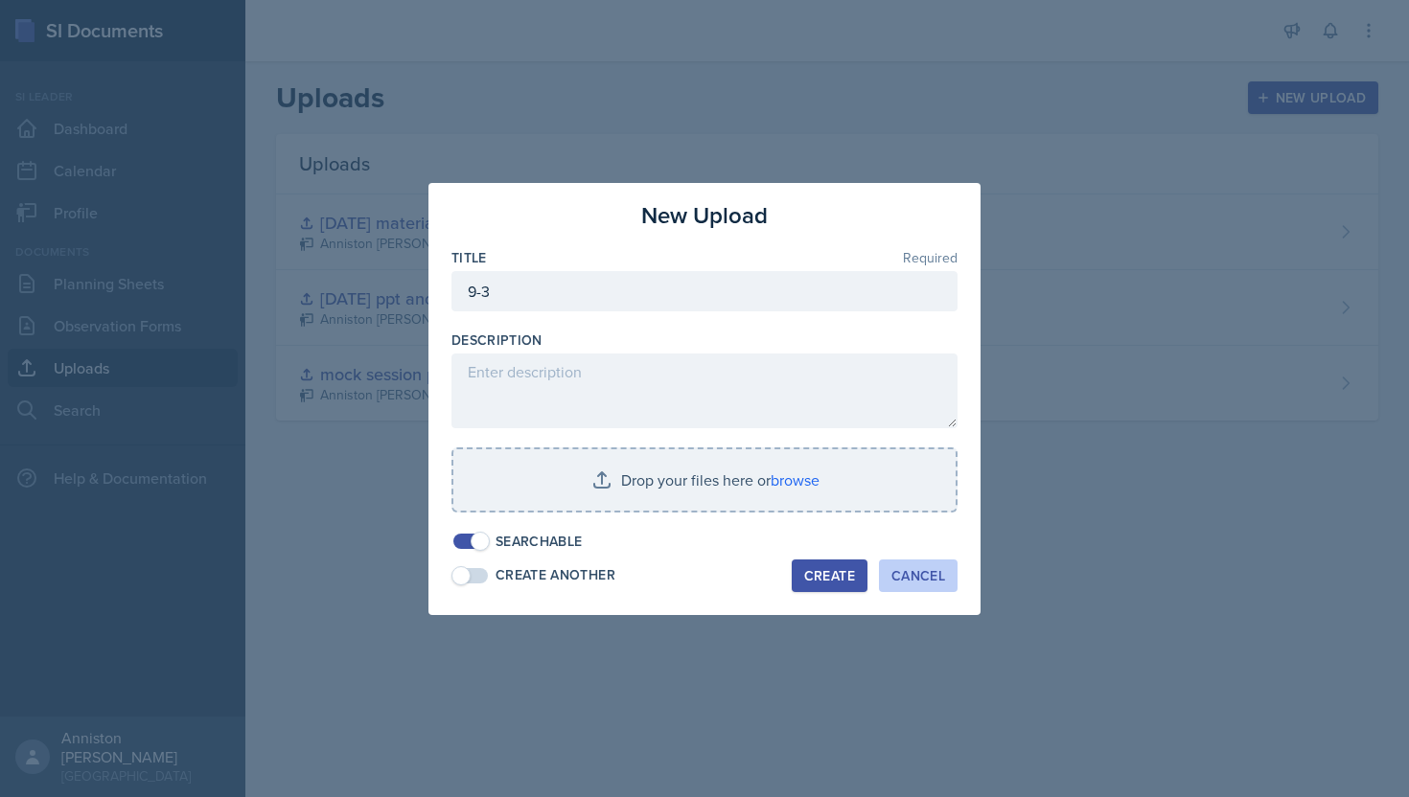
click at [920, 572] on div "Cancel" at bounding box center [918, 575] width 54 height 15
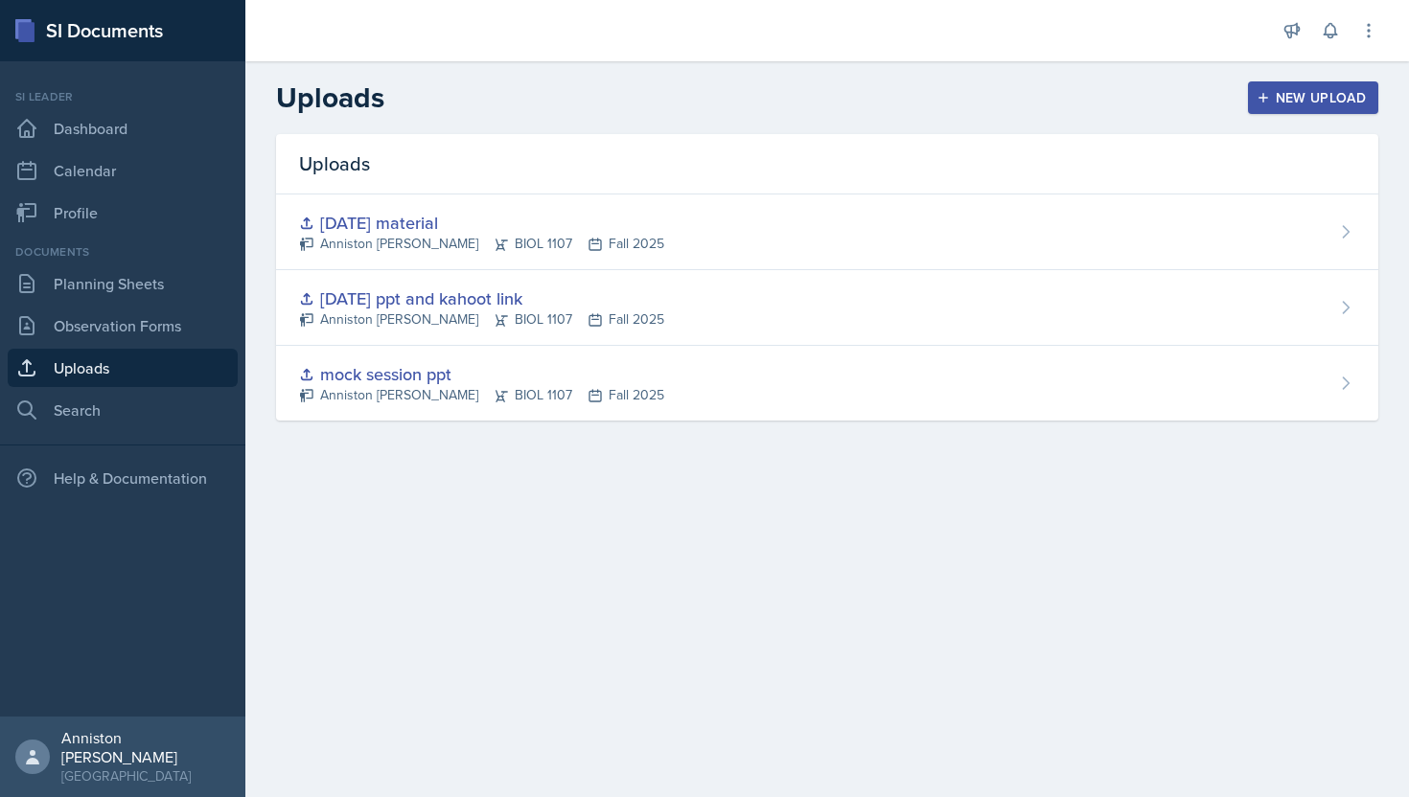
click at [1308, 90] on div "New Upload" at bounding box center [1313, 97] width 106 height 15
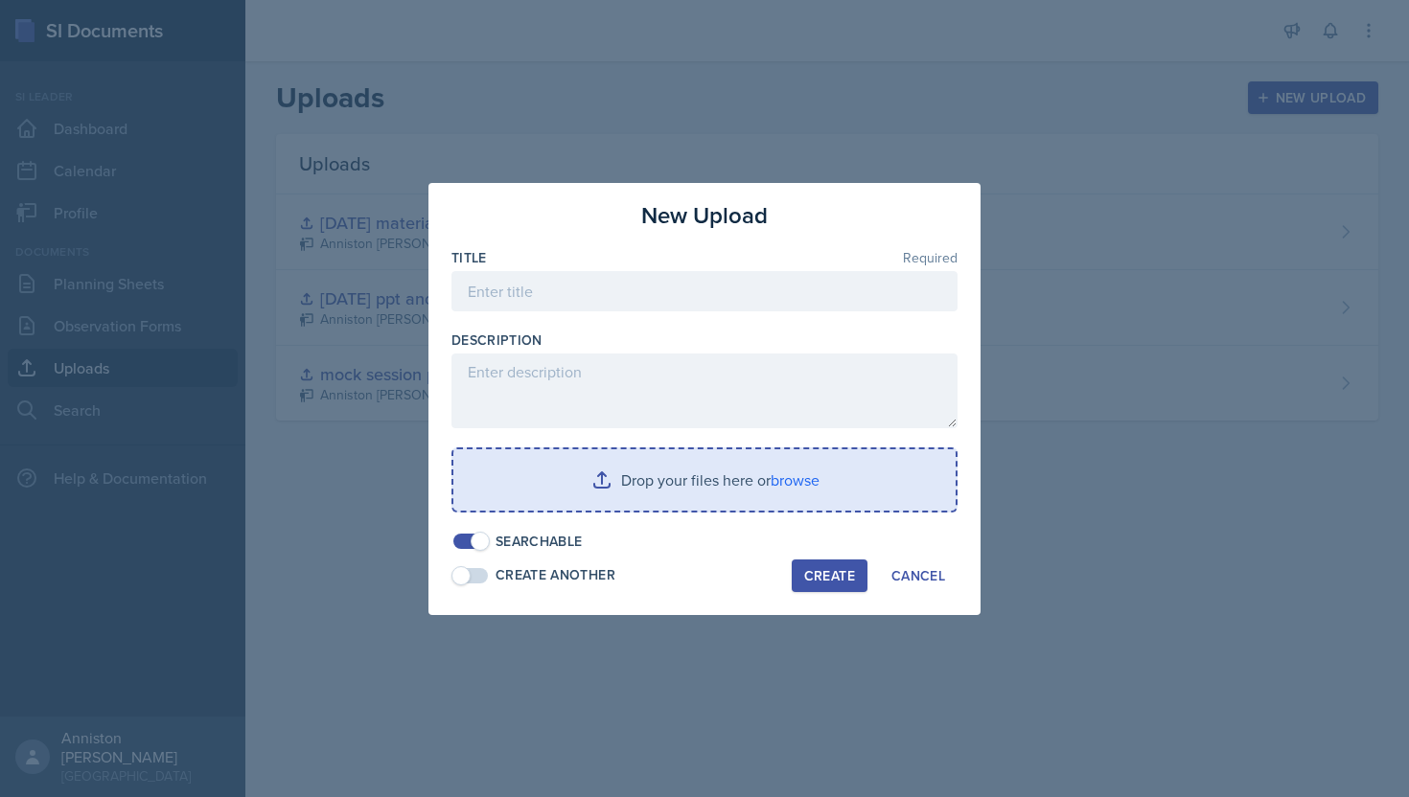
click at [767, 491] on input "file" at bounding box center [704, 480] width 502 height 61
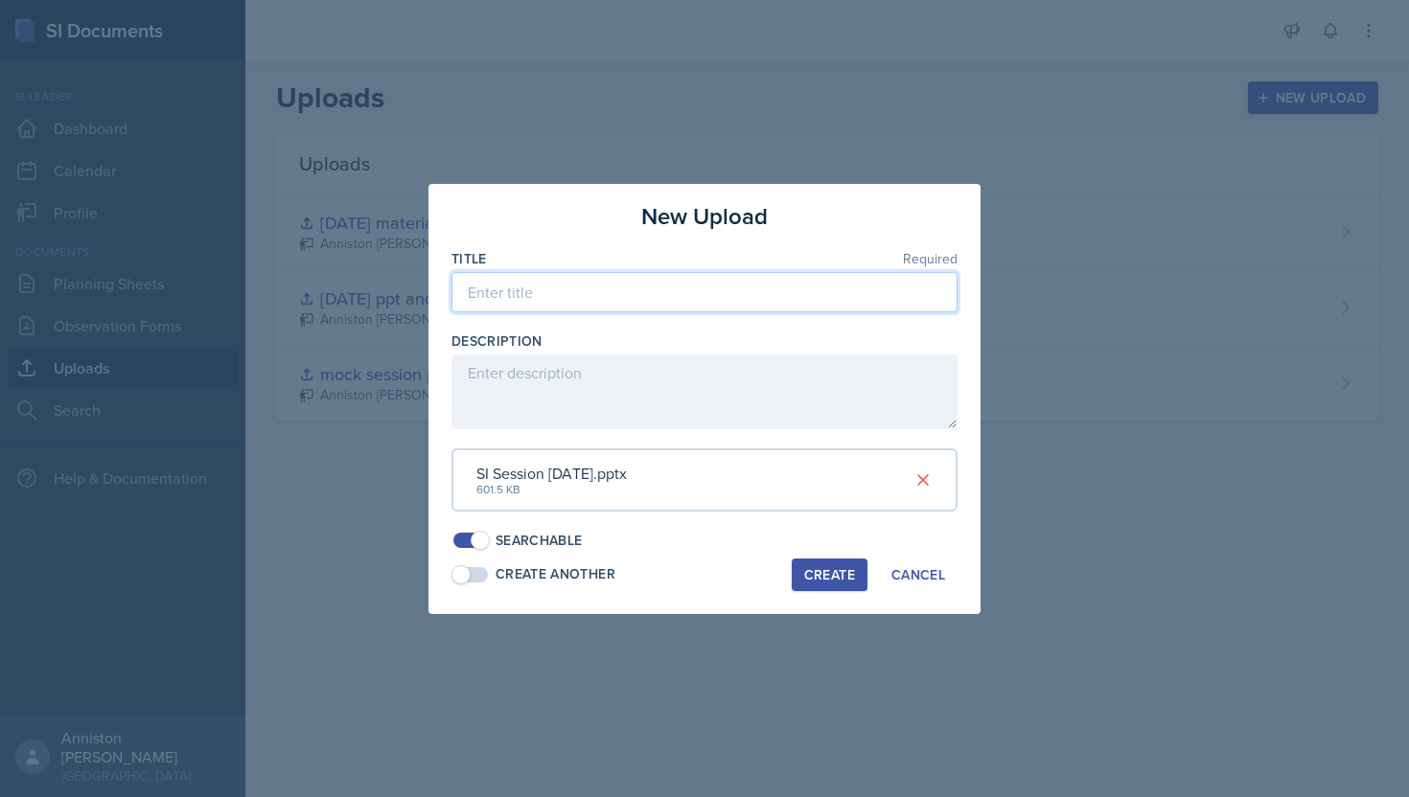
click at [728, 299] on input at bounding box center [704, 292] width 506 height 40
type input "[DATE] session"
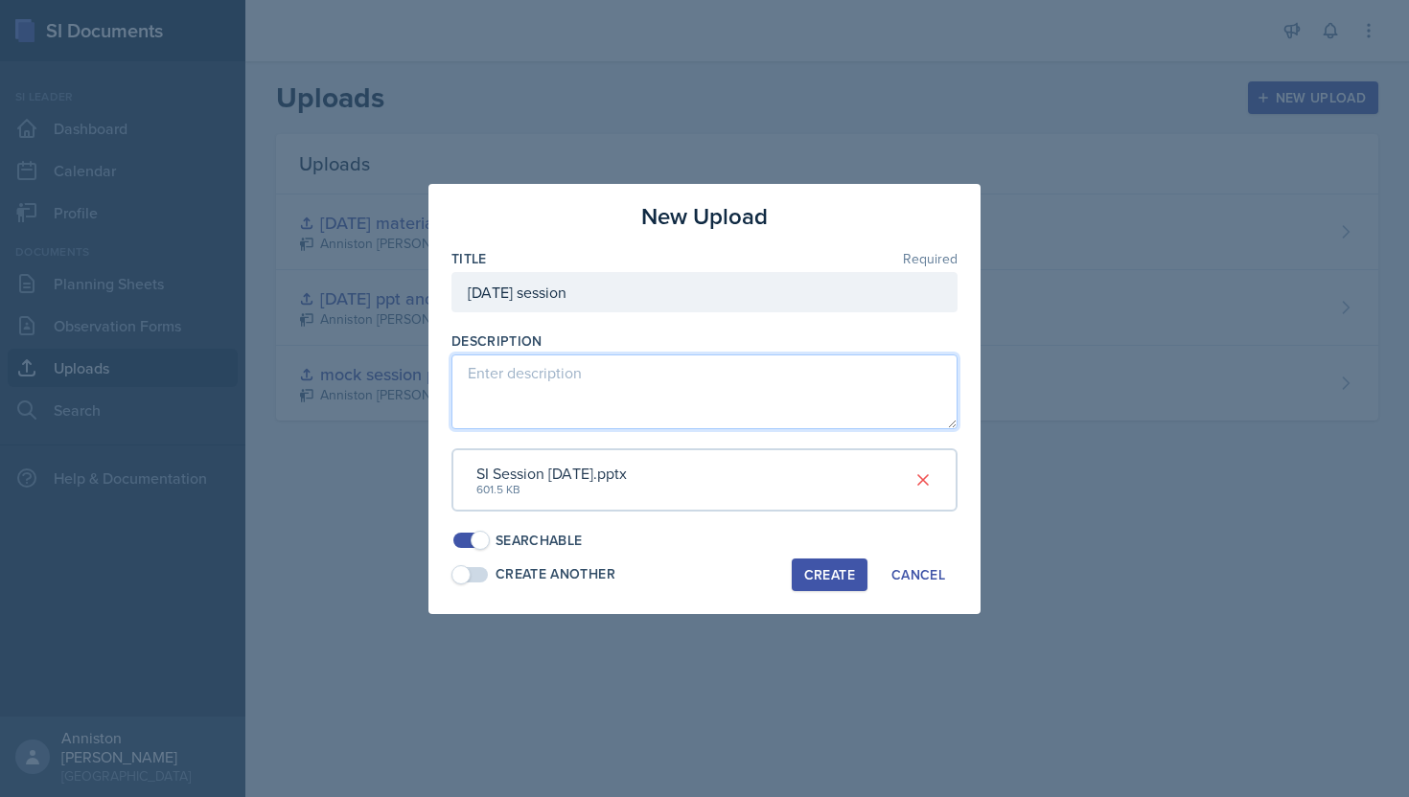
click at [587, 389] on textarea at bounding box center [704, 392] width 506 height 75
paste textarea "[URL][DOMAIN_NAME]"
type textarea "[URL][DOMAIN_NAME]"
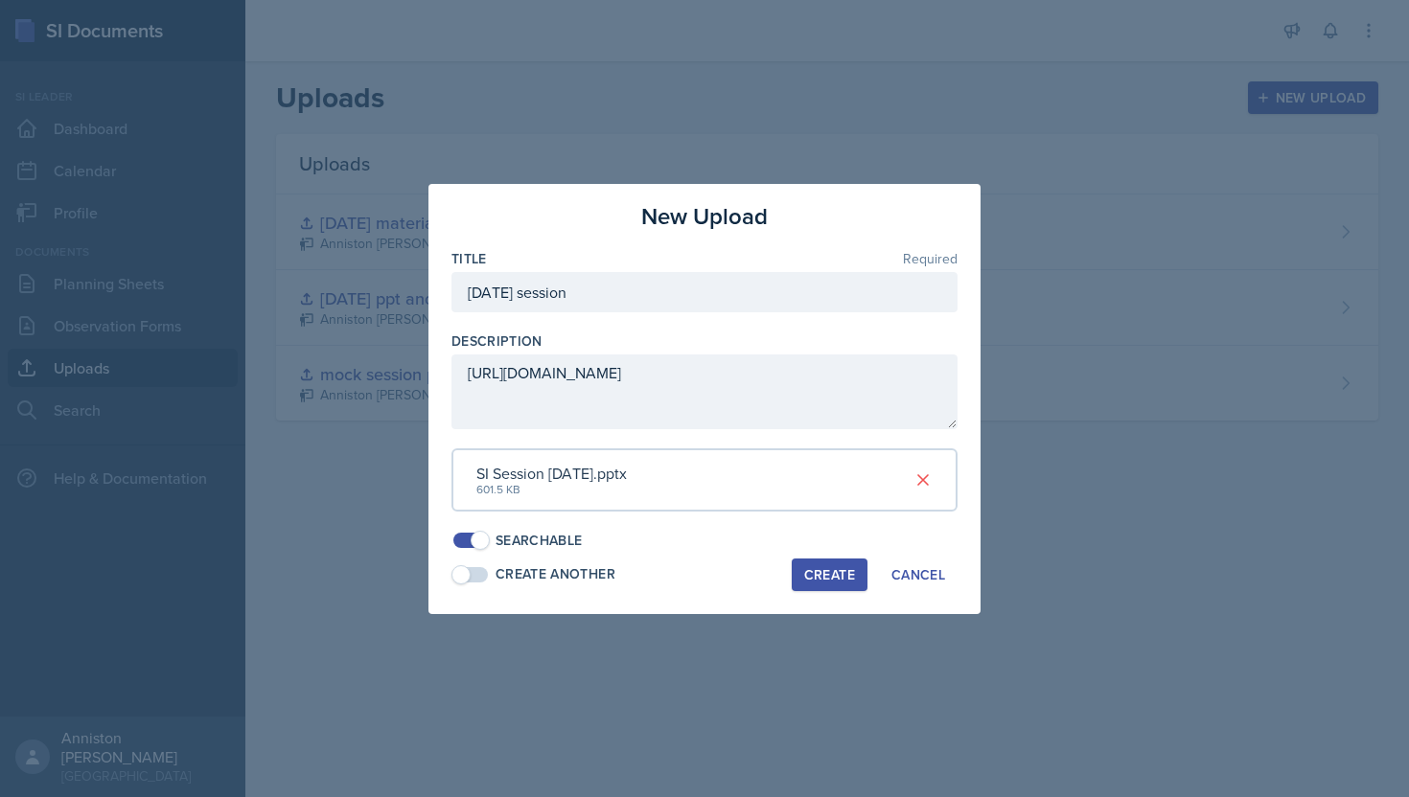
click at [836, 575] on div "Create" at bounding box center [829, 574] width 51 height 15
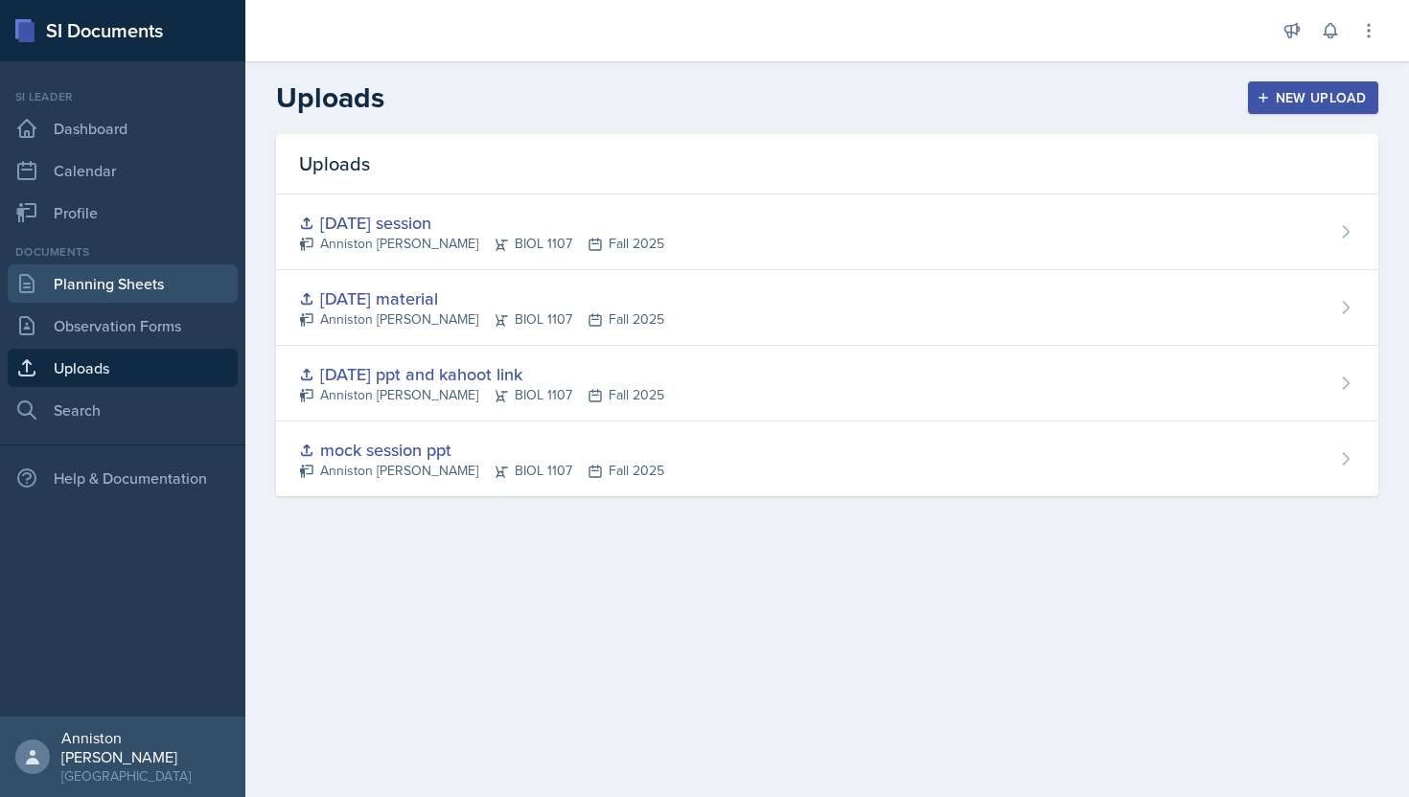
click at [137, 292] on link "Planning Sheets" at bounding box center [123, 284] width 230 height 38
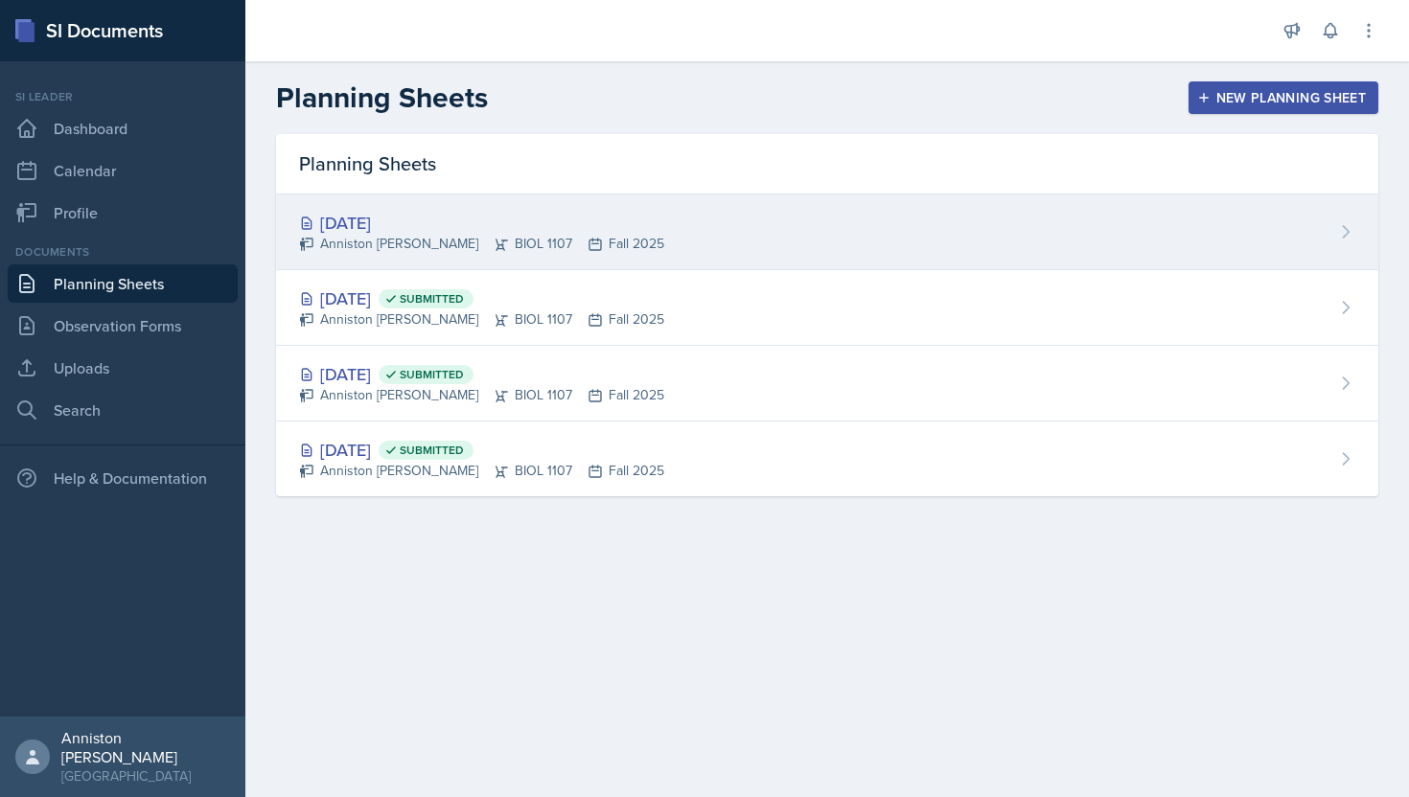
click at [886, 222] on div "[DATE] Anniston [PERSON_NAME] BIOL 1107 Fall 2025" at bounding box center [827, 233] width 1102 height 76
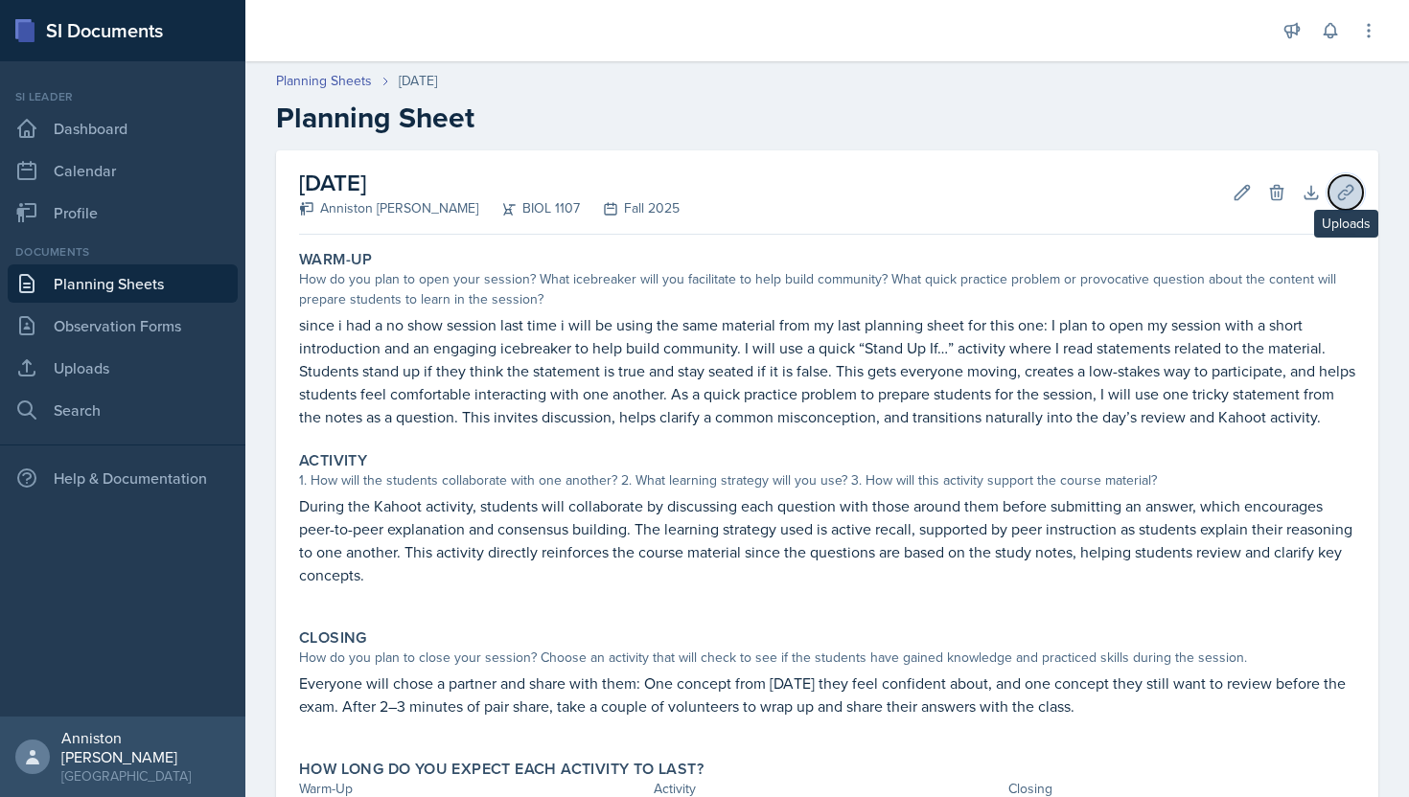
click at [1344, 197] on icon at bounding box center [1345, 192] width 14 height 14
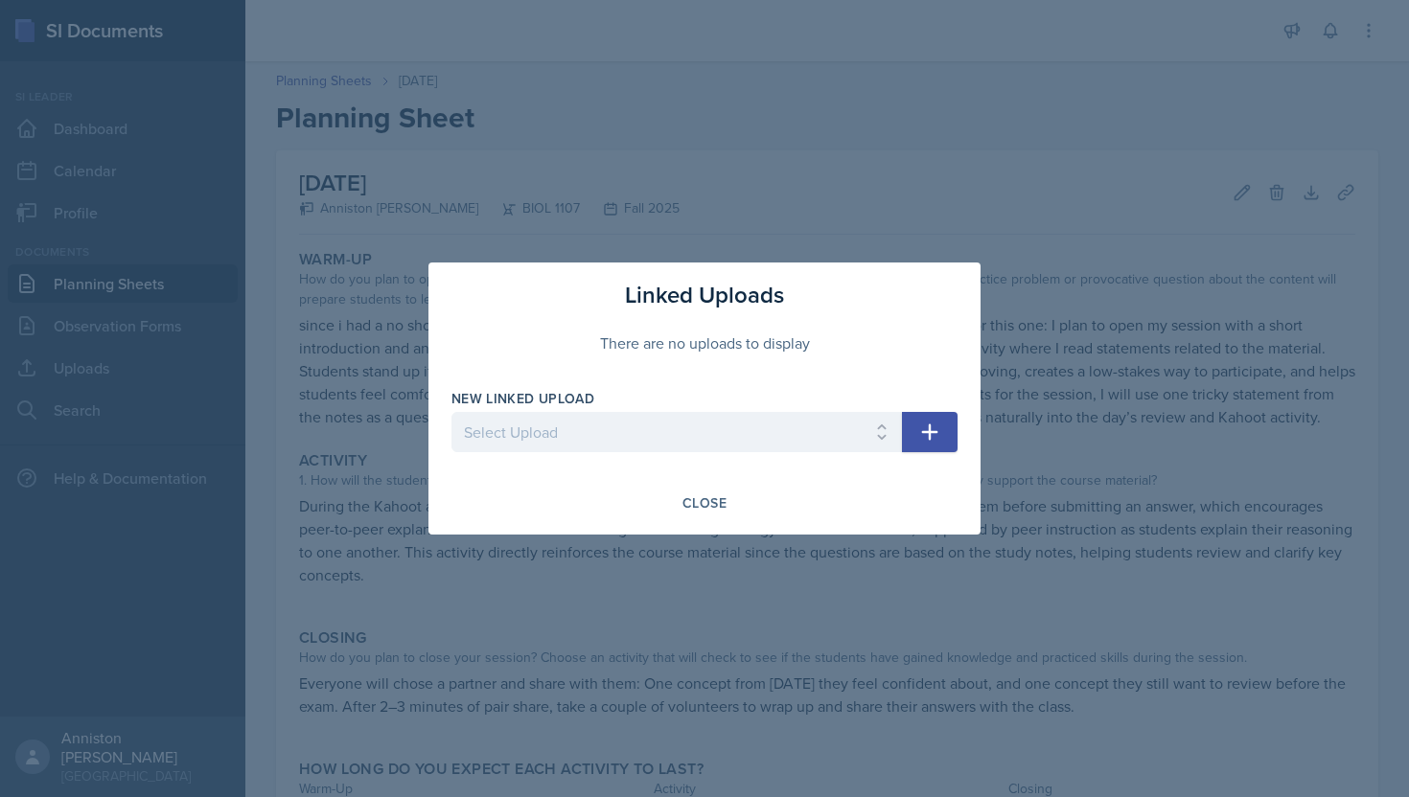
click at [938, 434] on icon "button" at bounding box center [929, 432] width 23 height 23
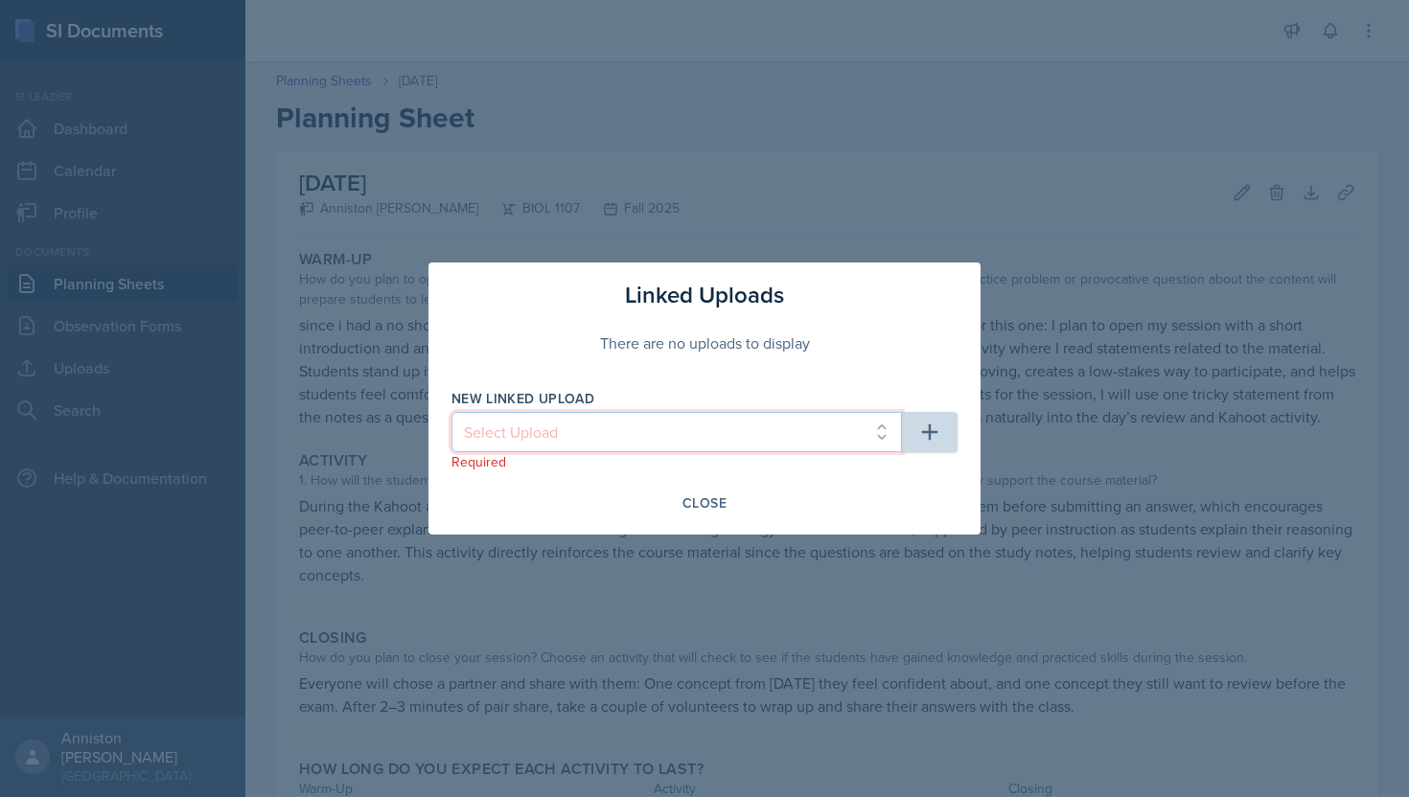
click at [844, 431] on select "Select Upload mock session ppt [DATE] ppt and kahoot link [DATE] material [DATE…" at bounding box center [676, 432] width 451 height 40
select select "a513bf57-1fe4-400d-aeb2-eb76060ee89f"
click at [451, 412] on select "Select Upload mock session ppt [DATE] ppt and kahoot link [DATE] material [DATE…" at bounding box center [676, 432] width 451 height 40
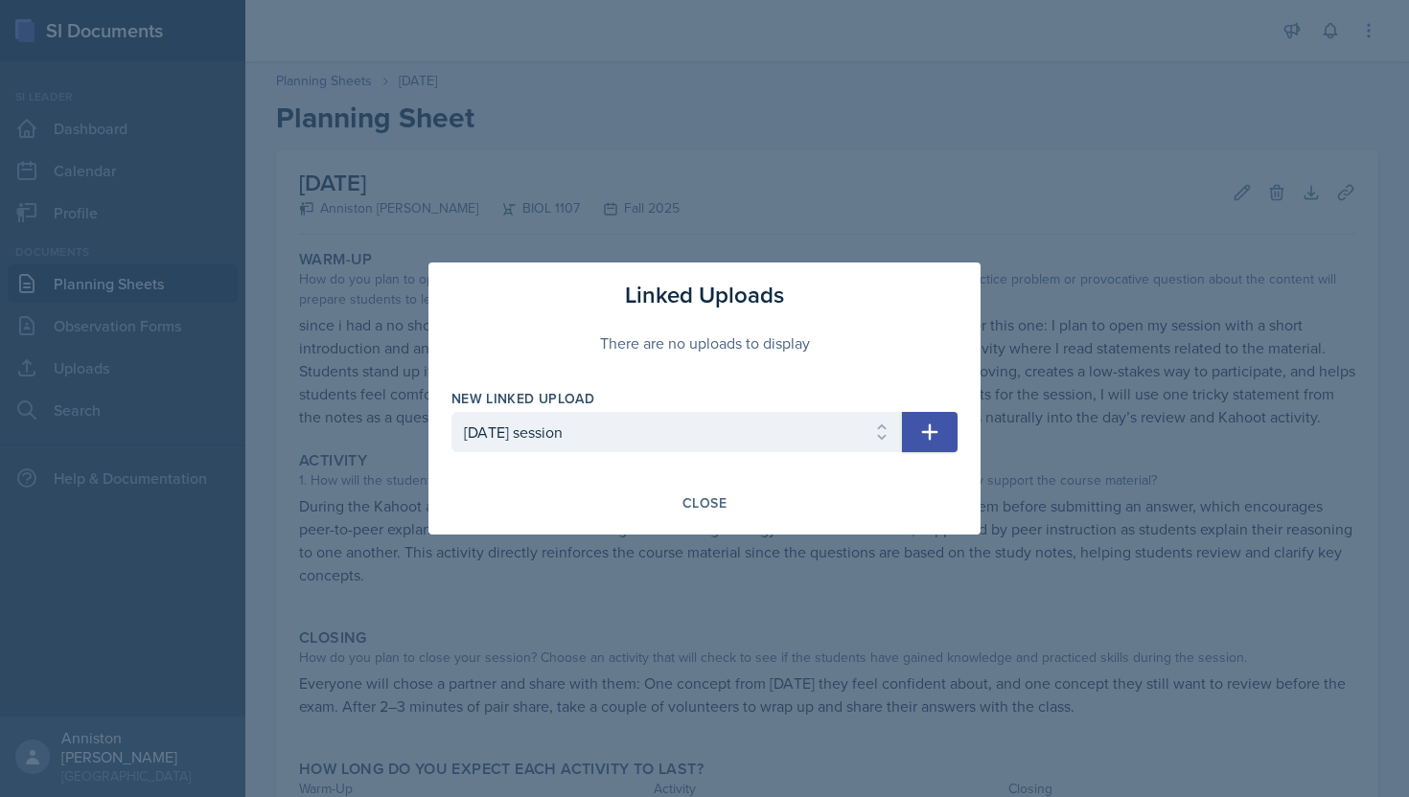
click at [946, 431] on button "button" at bounding box center [930, 432] width 56 height 40
select select
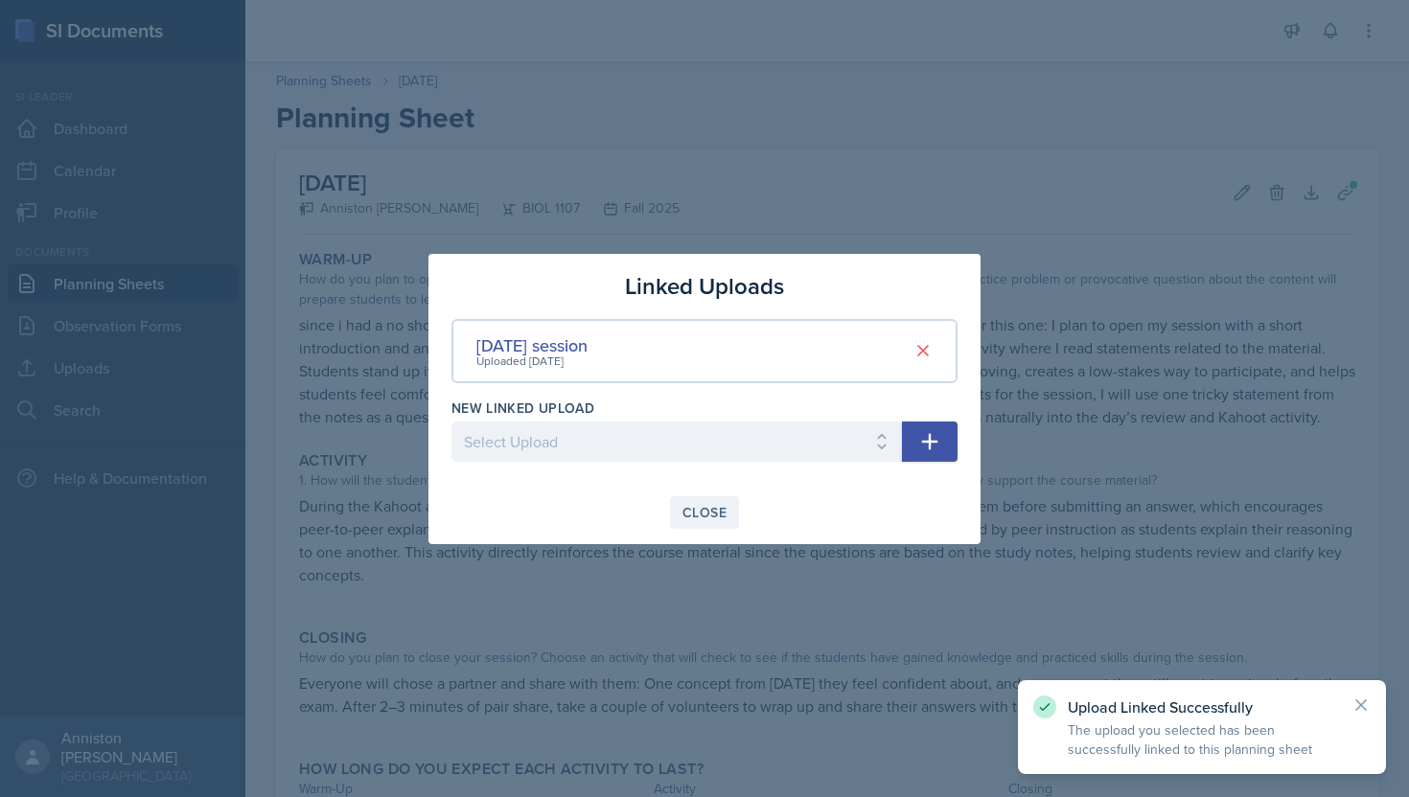
click at [691, 514] on div "Close" at bounding box center [704, 512] width 44 height 15
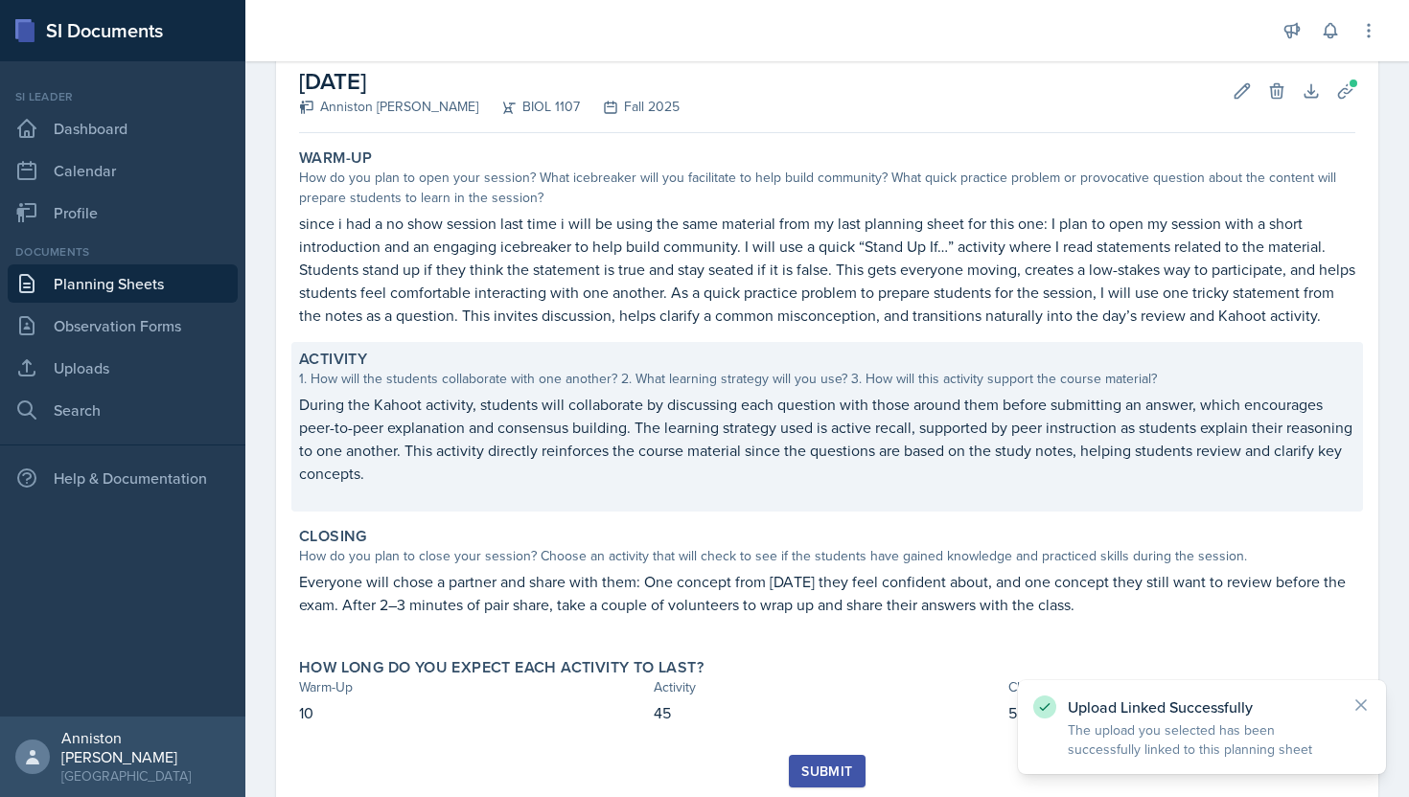
scroll to position [161, 0]
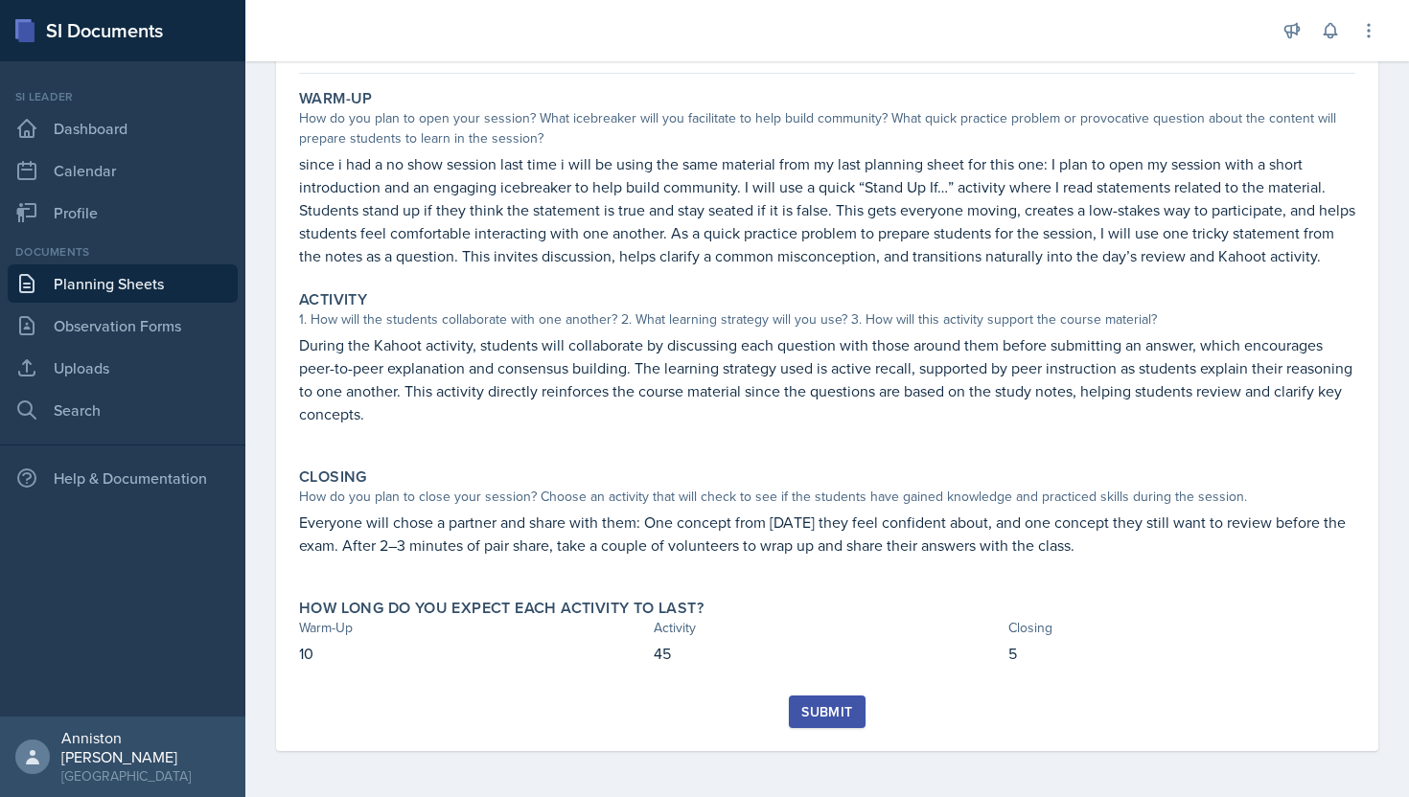
click at [848, 706] on div "Submit" at bounding box center [826, 712] width 51 height 15
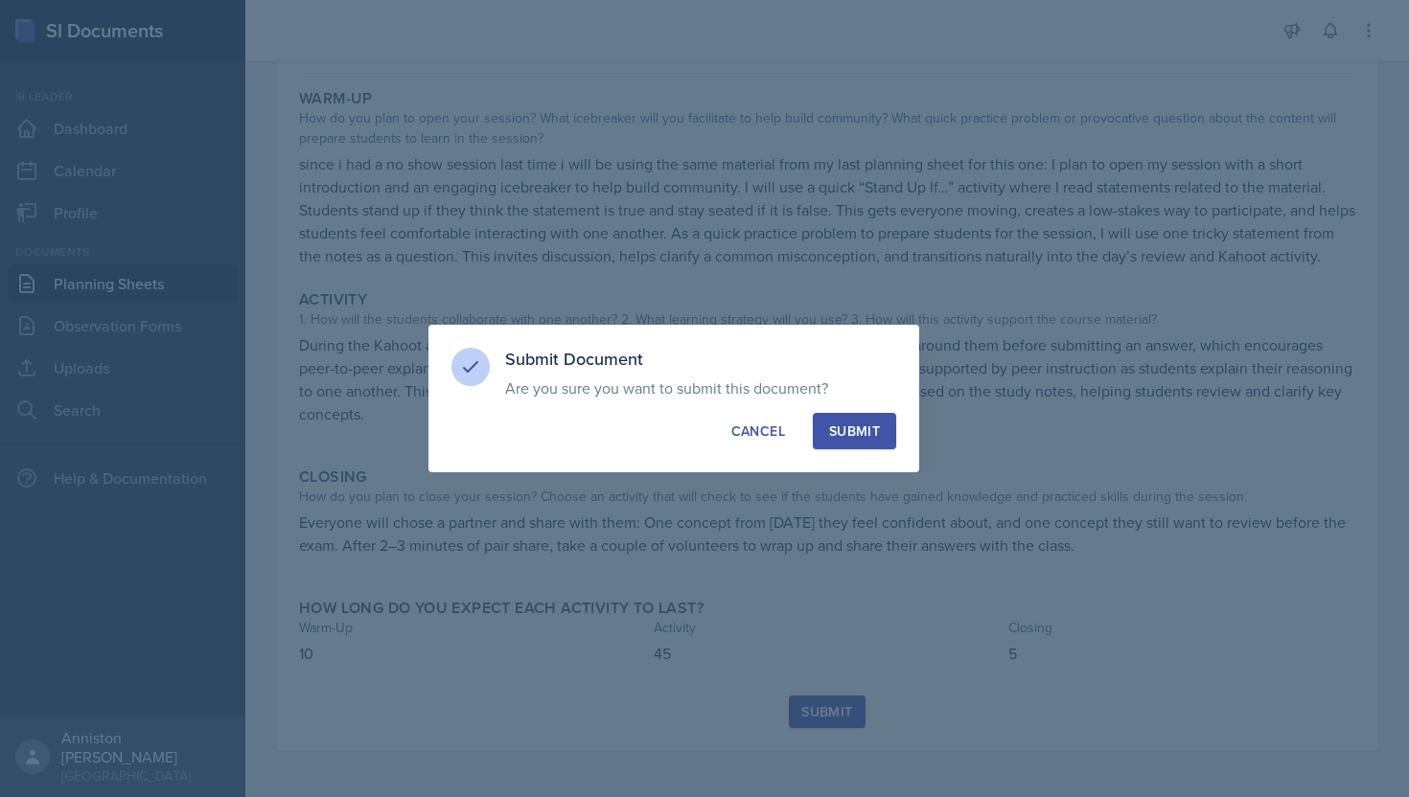
click at [854, 425] on div "Submit" at bounding box center [854, 431] width 51 height 19
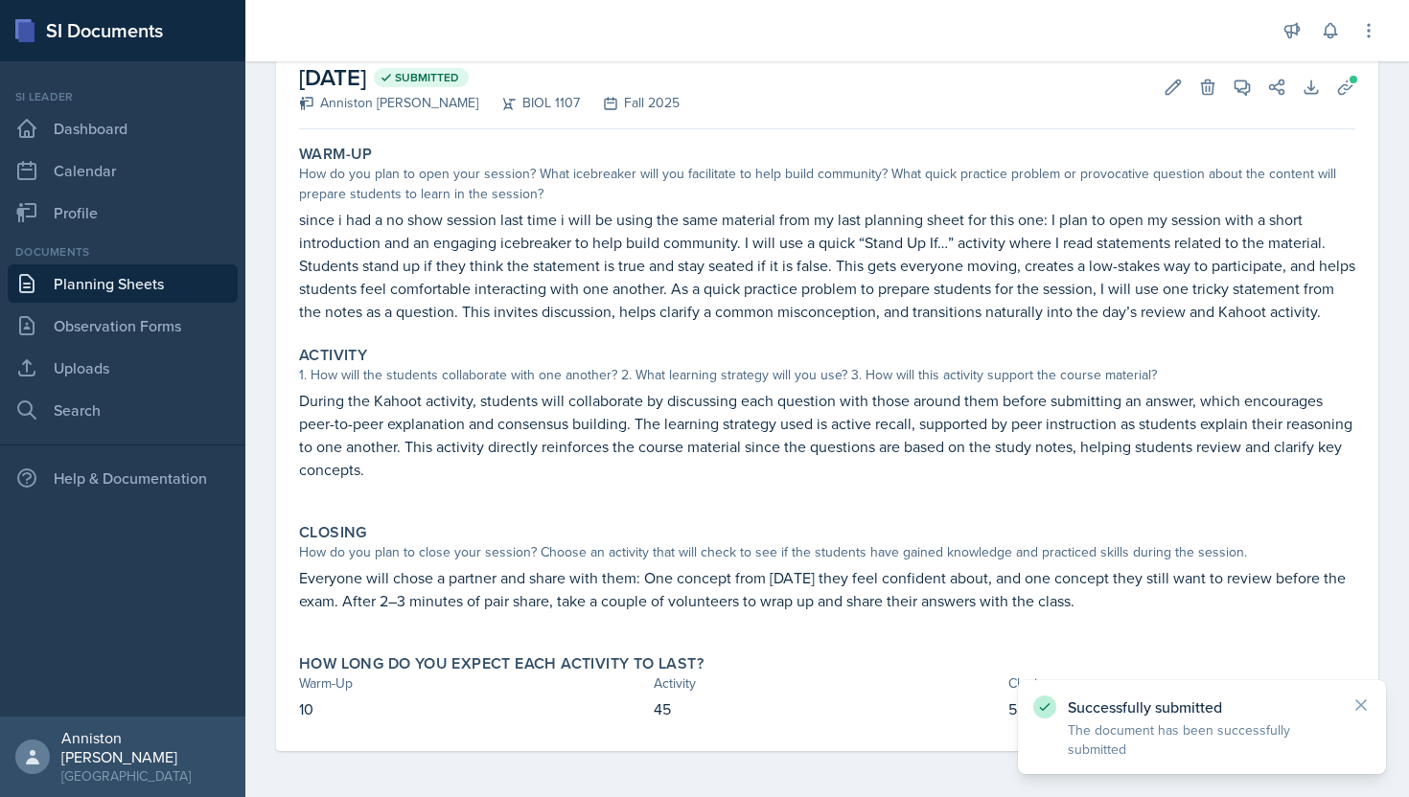
scroll to position [0, 0]
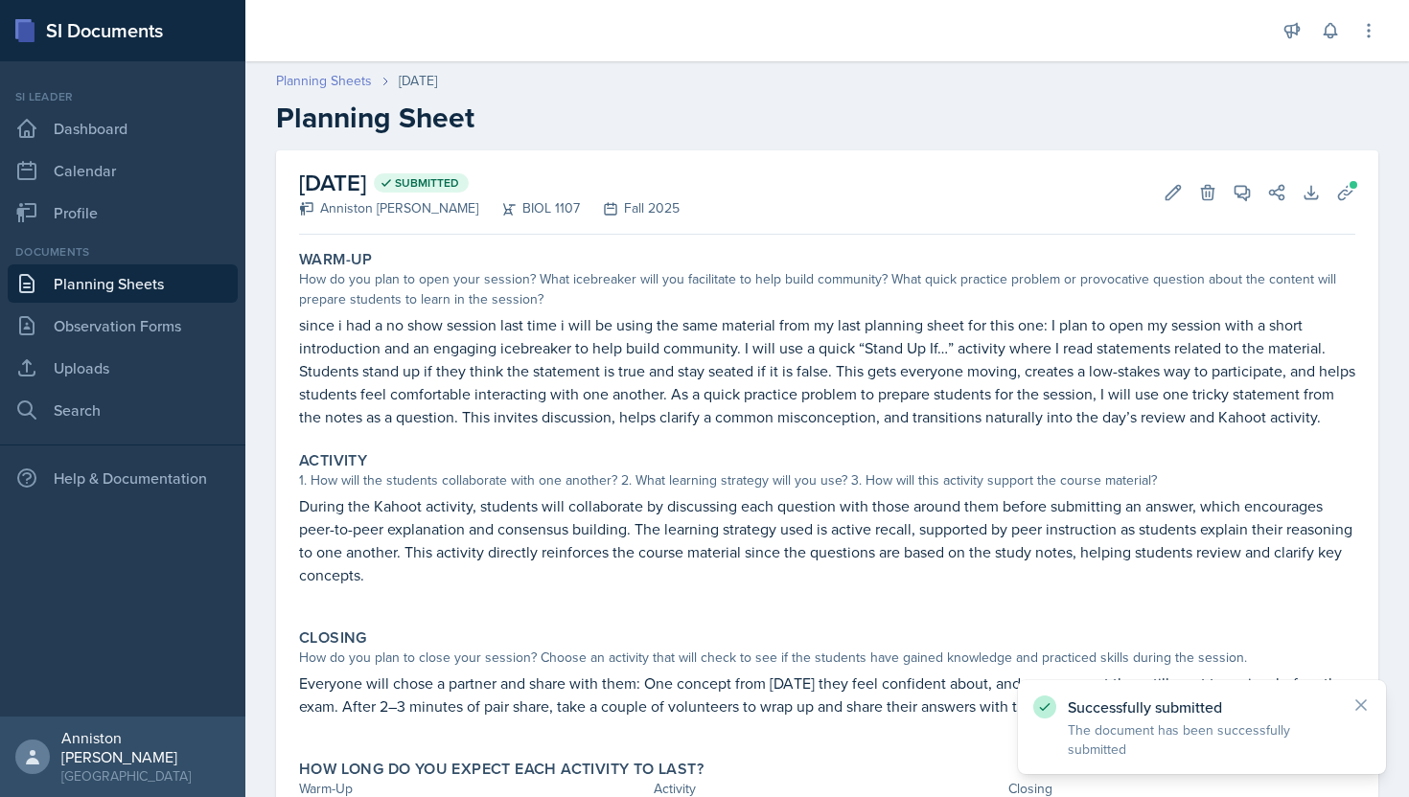
click at [338, 81] on link "Planning Sheets" at bounding box center [324, 81] width 96 height 20
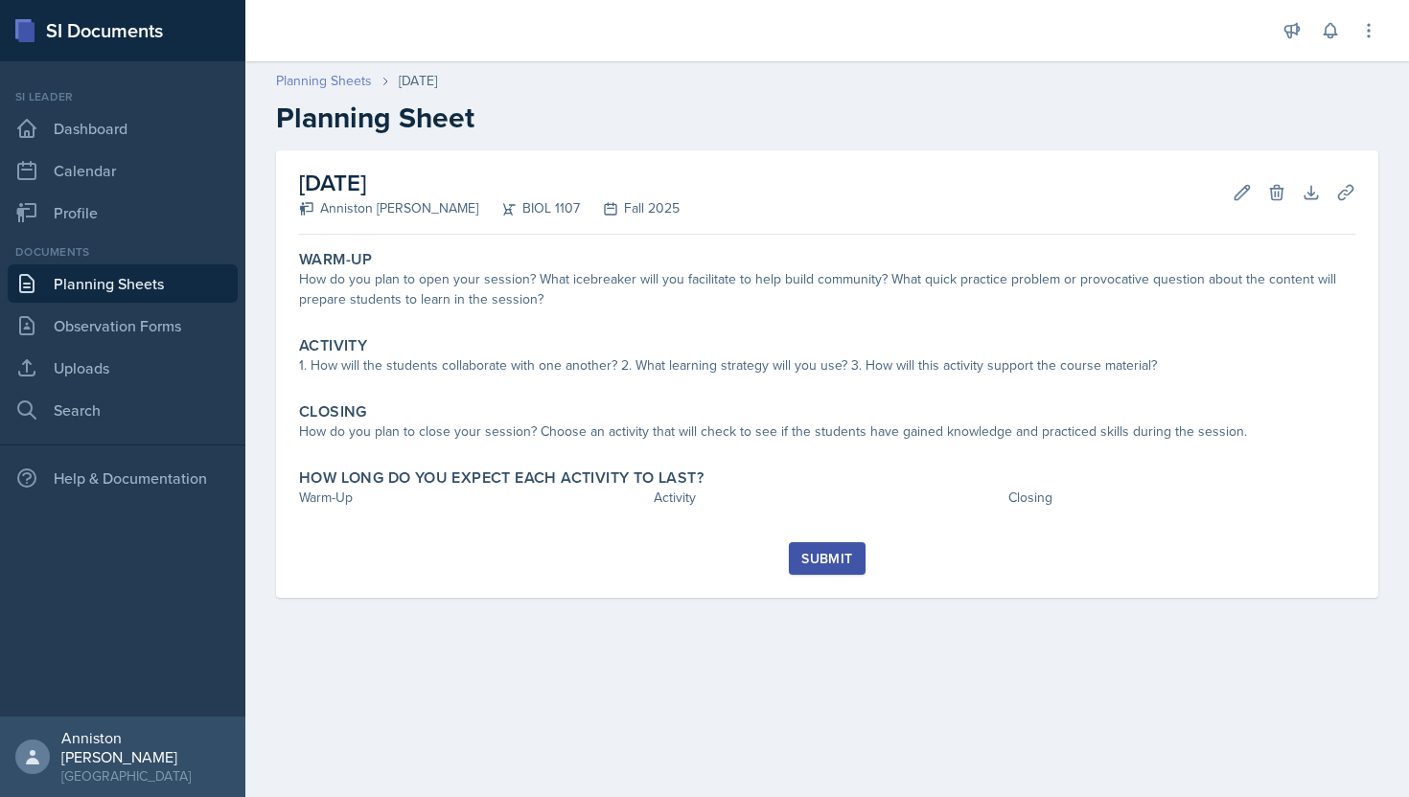
click at [319, 84] on link "Planning Sheets" at bounding box center [324, 81] width 96 height 20
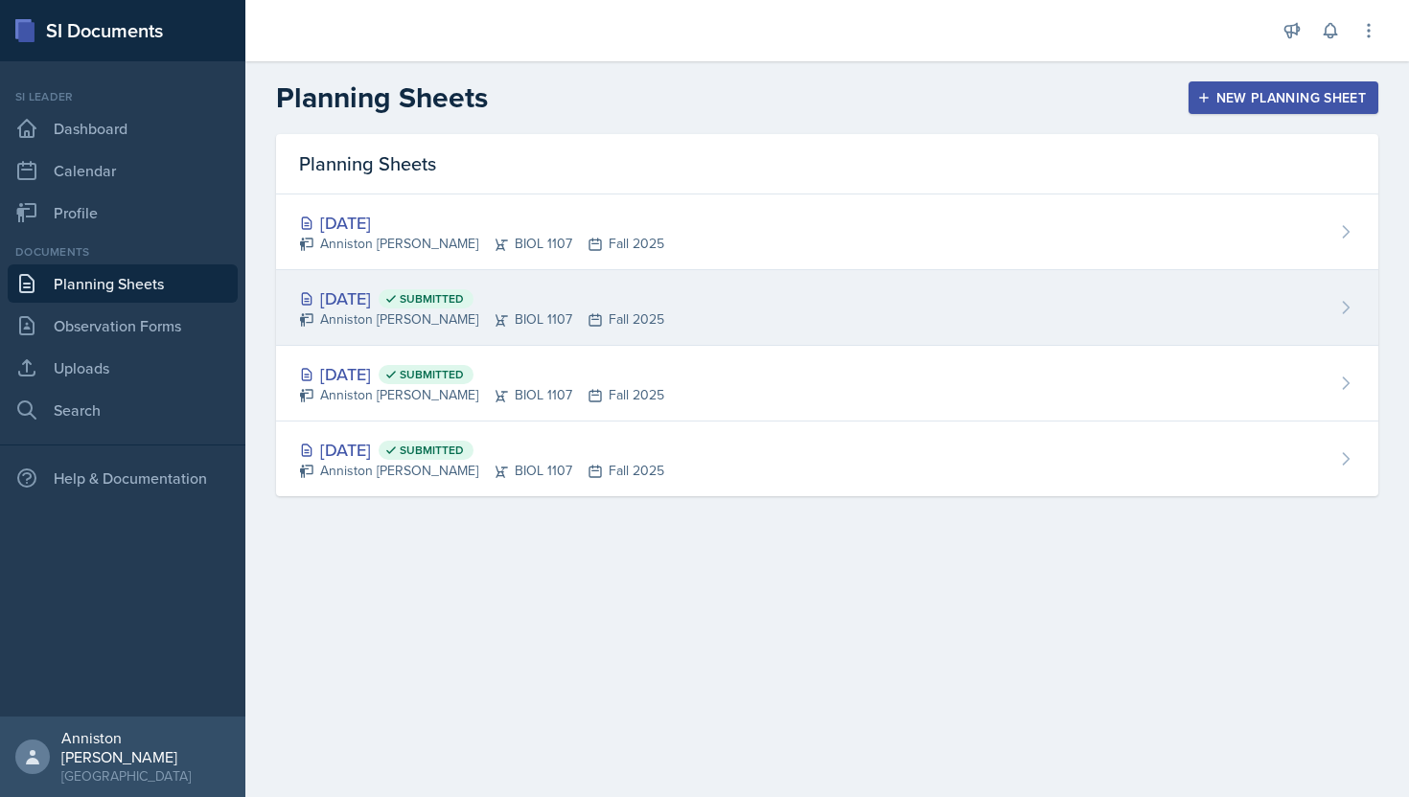
click at [754, 305] on div "Aug 29th, 2025 Submitted Anniston Boyanton BIOL 1107 Fall 2025" at bounding box center [827, 308] width 1102 height 76
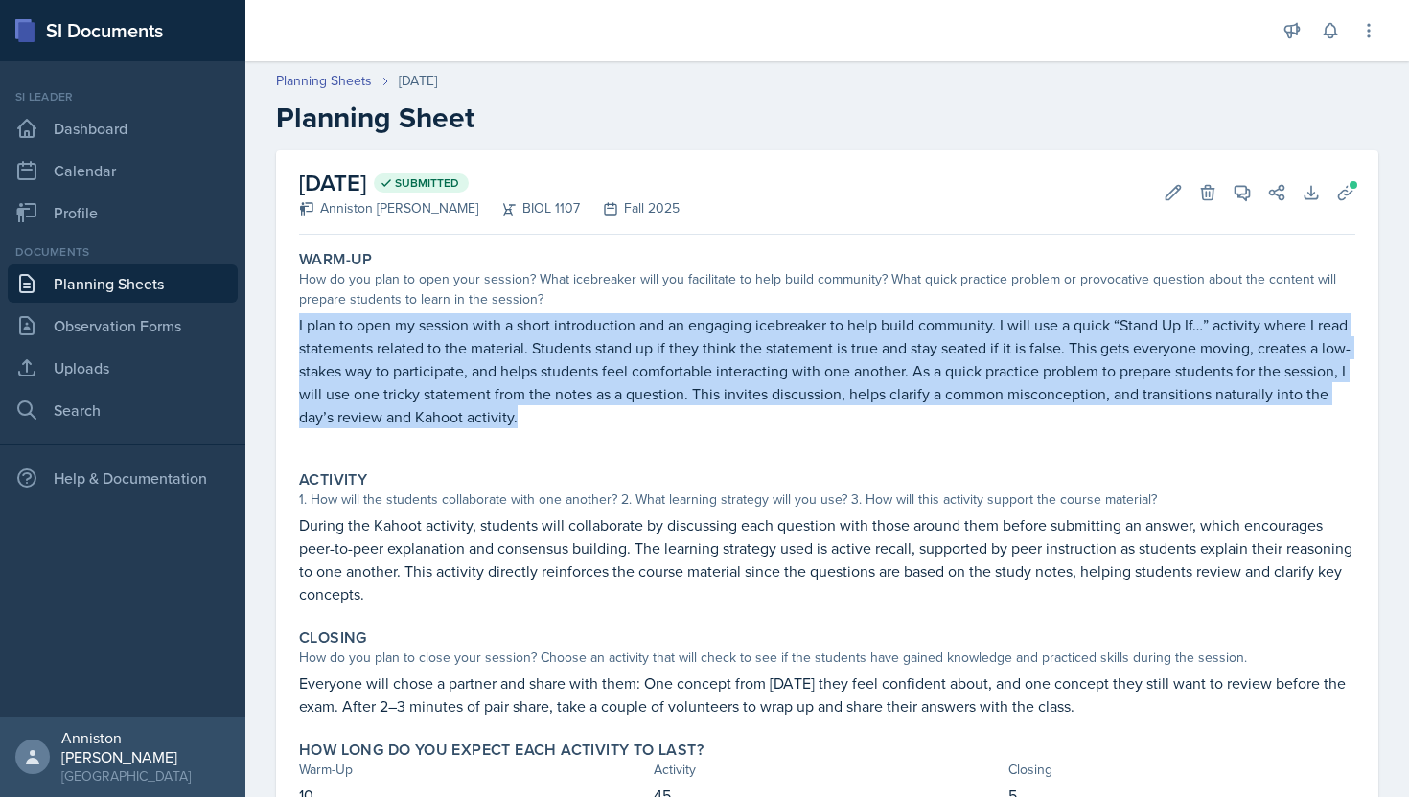
drag, startPoint x: 294, startPoint y: 326, endPoint x: 544, endPoint y: 428, distance: 270.4
click at [544, 428] on div "Warm-Up How do you plan to open your session? What icebreaker will you facilita…" at bounding box center [827, 349] width 1072 height 213
copy p "I plan to open my session with a short introduction and an engaging icebreaker …"
click at [419, 539] on p "During the Kahoot activity, students will collaborate by discussing each questi…" at bounding box center [827, 560] width 1056 height 92
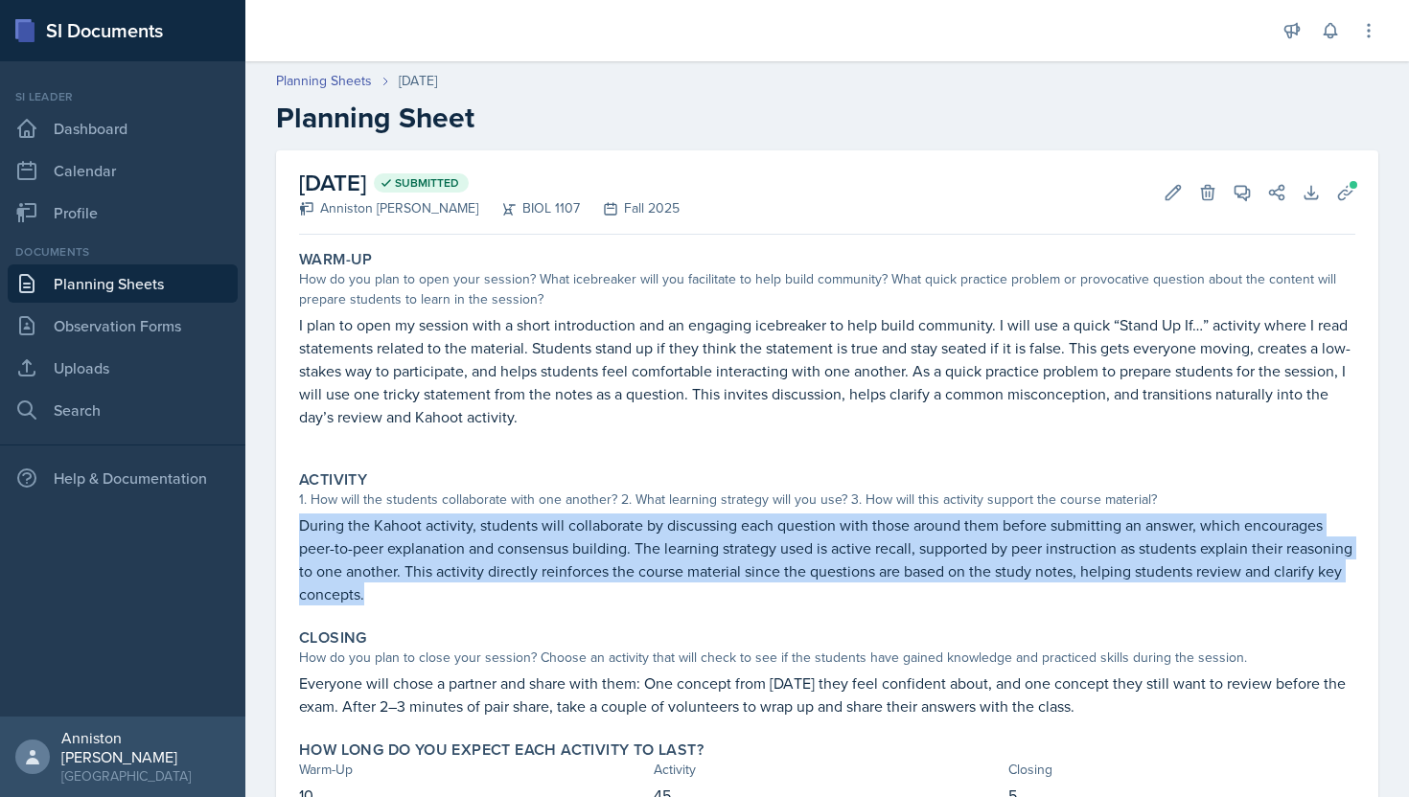
drag, startPoint x: 299, startPoint y: 527, endPoint x: 494, endPoint y: 610, distance: 211.3
click at [494, 610] on div "Activity 1. How will the students collaborate with one another? 2. What learnin…" at bounding box center [827, 538] width 1072 height 150
copy p "During the Kahoot activity, students will collaborate by discussing each questi…"
click at [325, 685] on p "Everyone will chose a partner and share with them: One concept from [DATE] they…" at bounding box center [827, 695] width 1056 height 46
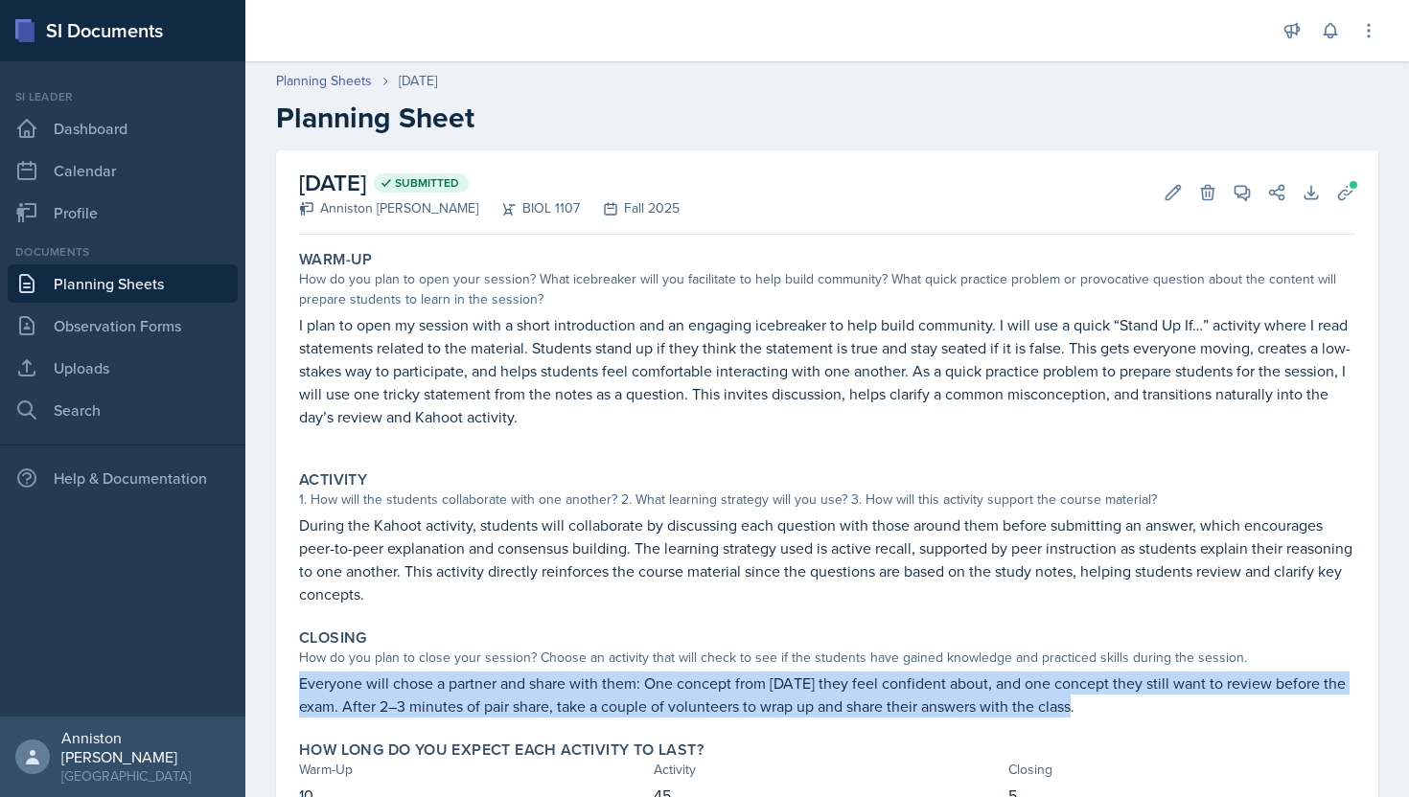
drag, startPoint x: 300, startPoint y: 687, endPoint x: 1089, endPoint y: 710, distance: 789.2
click at [1089, 710] on p "Everyone will chose a partner and share with them: One concept from [DATE] they…" at bounding box center [827, 695] width 1056 height 46
copy p "Everyone will chose a partner and share with them: One concept from [DATE] they…"
click at [1089, 710] on p "Everyone will chose a partner and share with them: One concept from [DATE] they…" at bounding box center [827, 695] width 1056 height 46
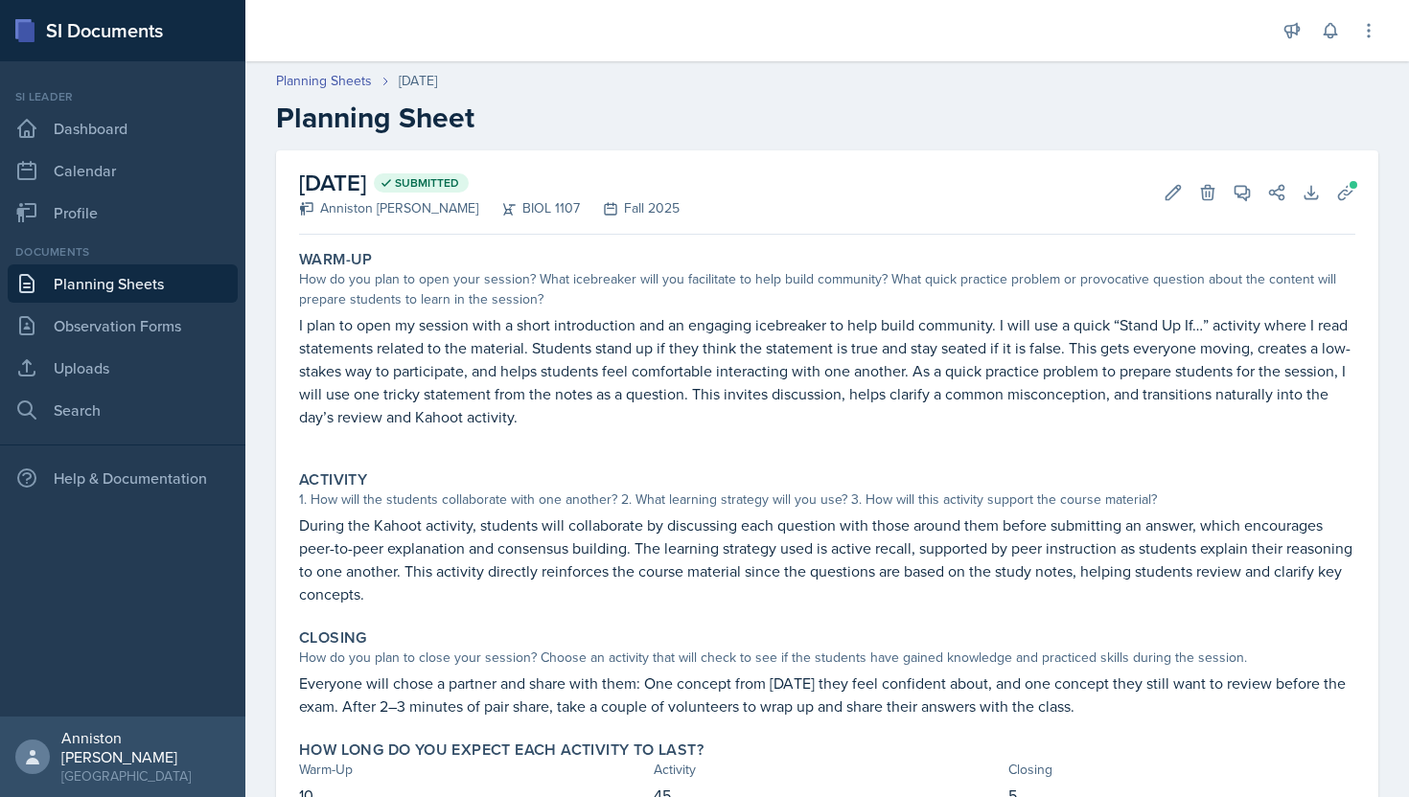
scroll to position [86, 0]
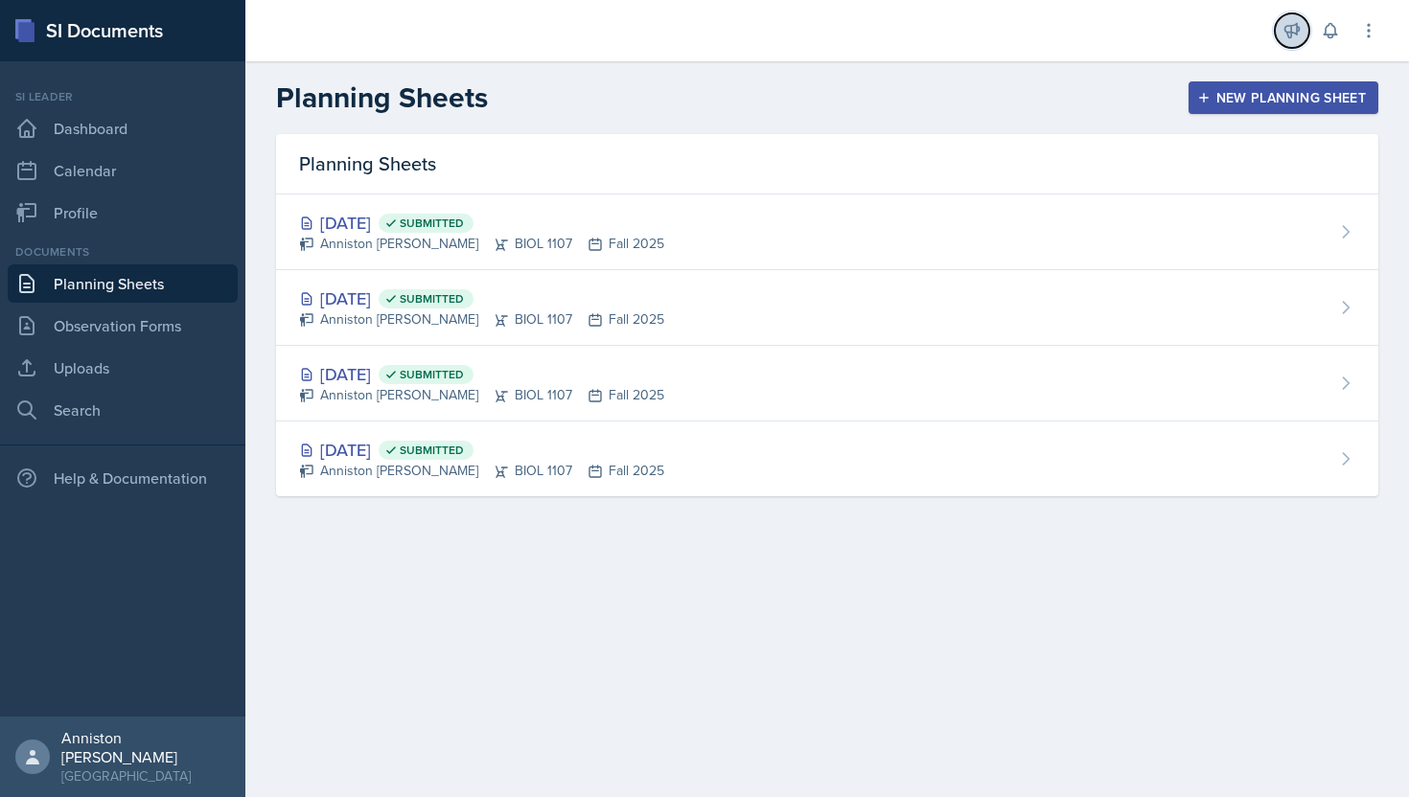
click at [1303, 23] on button at bounding box center [1292, 30] width 35 height 35
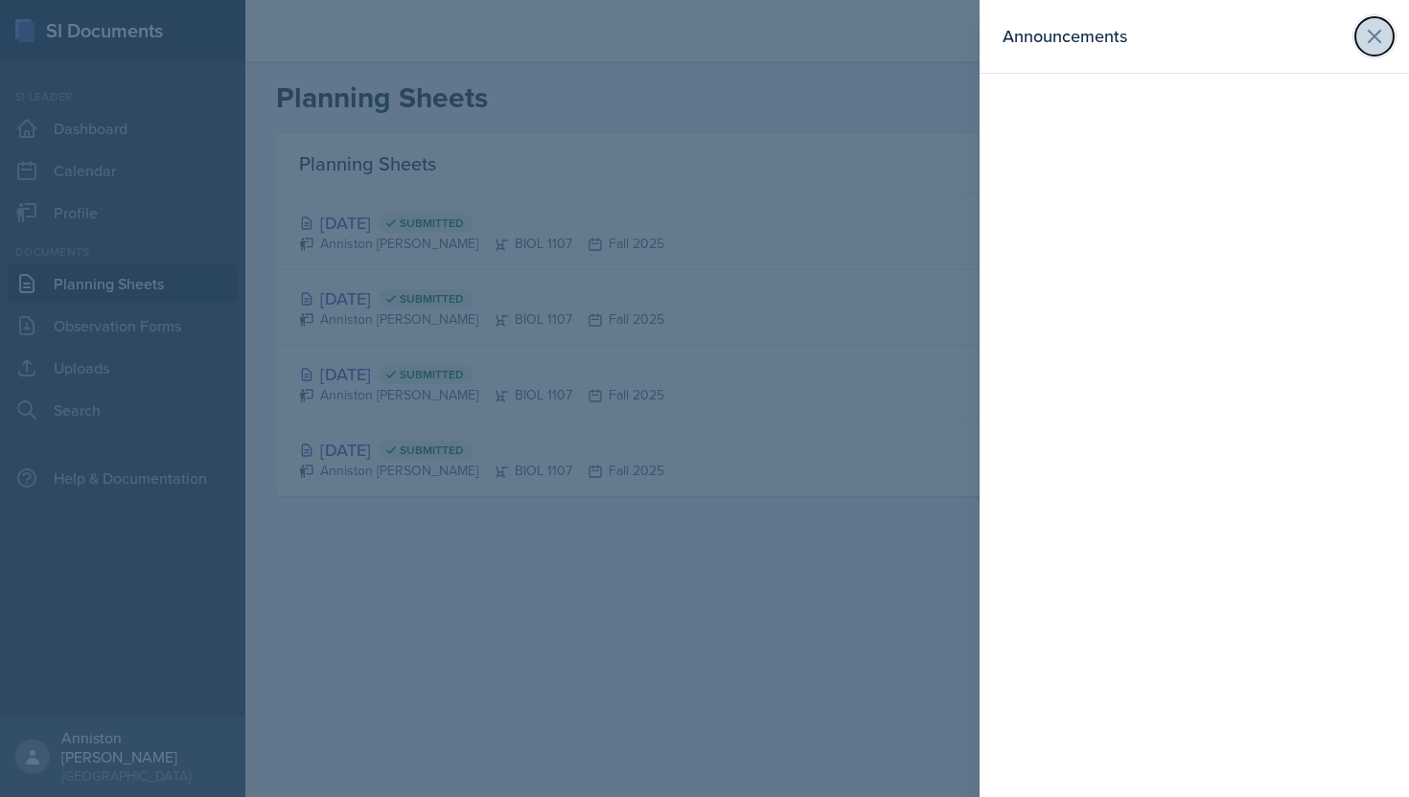
click at [1362, 26] on button at bounding box center [1374, 36] width 38 height 38
